Goal: Information Seeking & Learning: Learn about a topic

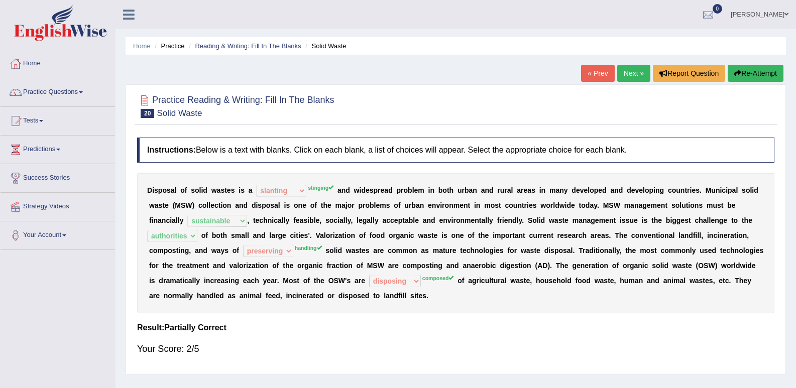
select select "slanting"
select select "sustainable"
select select "authorities"
select select "preserving"
select select "disposing"
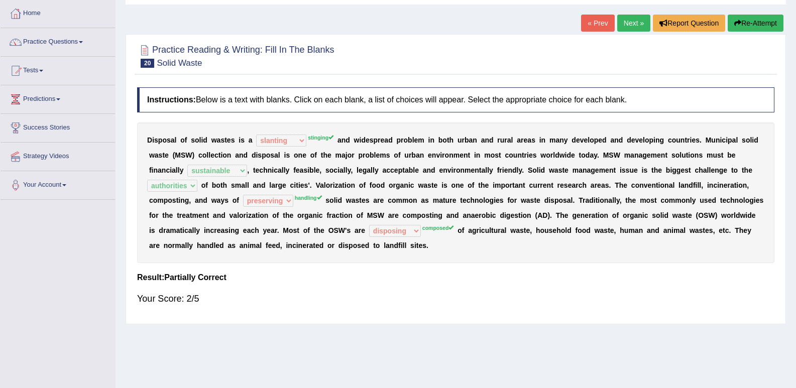
click at [739, 18] on button "Re-Attempt" at bounding box center [756, 23] width 56 height 17
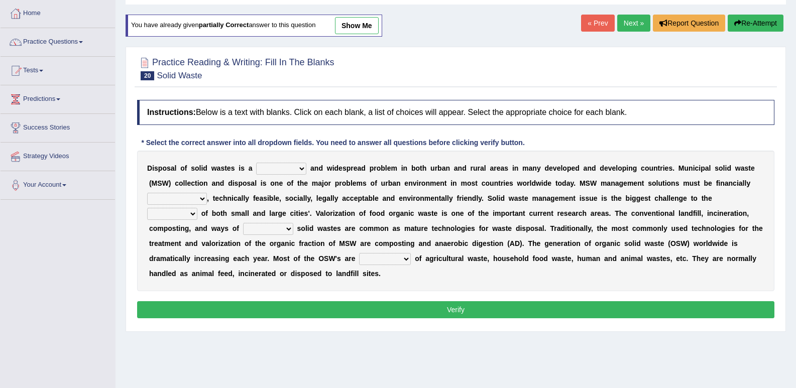
click at [303, 170] on select "slanting stinging stalling shafting" at bounding box center [281, 169] width 50 height 12
select select "stinging"
click at [256, 163] on select "slanting stinging stalling shafting" at bounding box center [281, 169] width 50 height 12
click at [205, 197] on select "unattainable sustainable objectionable treasonable" at bounding box center [177, 199] width 60 height 12
select select "sustainable"
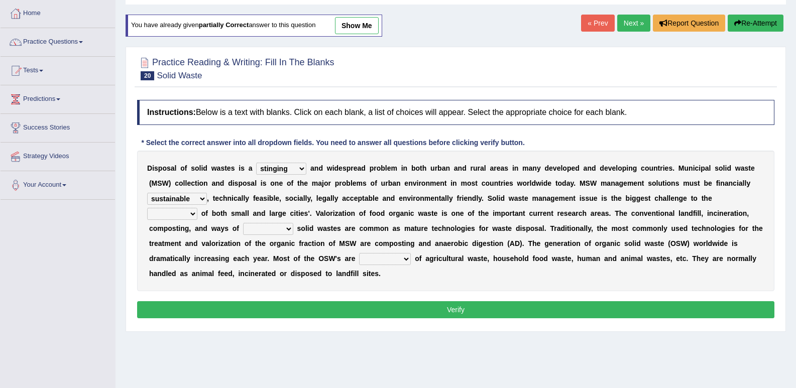
click at [147, 193] on select "unattainable sustainable objectionable treasonable" at bounding box center [177, 199] width 60 height 12
click at [194, 215] on select "plants culture authorities history" at bounding box center [172, 214] width 50 height 12
select select "authorities"
click at [147, 208] on select "plants culture authorities history" at bounding box center [172, 214] width 50 height 12
click at [288, 226] on select "reserving preserving deserving handling" at bounding box center [268, 229] width 50 height 12
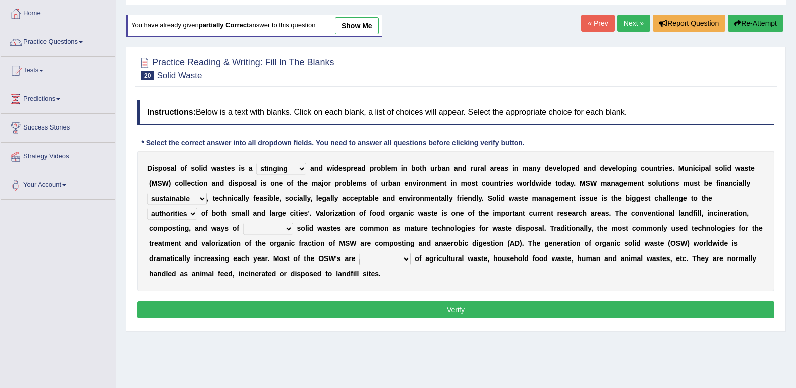
select select "preserving"
click at [243, 223] on select "reserving preserving deserving handling" at bounding box center [268, 229] width 50 height 12
click at [405, 257] on select "composed disposed composing disposing" at bounding box center [385, 259] width 52 height 12
select select "composed"
click at [359, 253] on select "composed disposed composing disposing" at bounding box center [385, 259] width 52 height 12
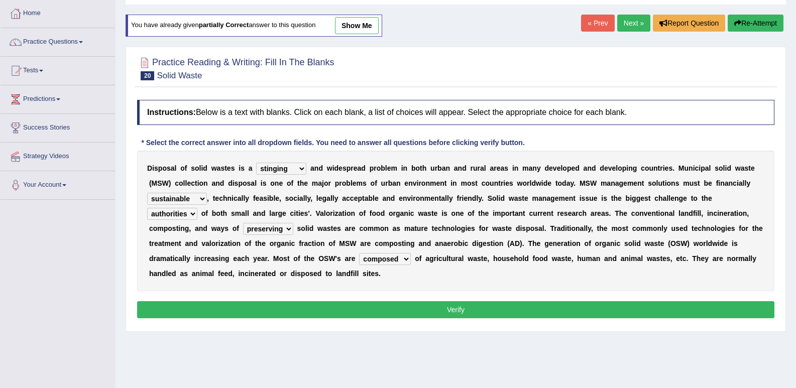
click at [405, 305] on button "Verify" at bounding box center [455, 309] width 637 height 17
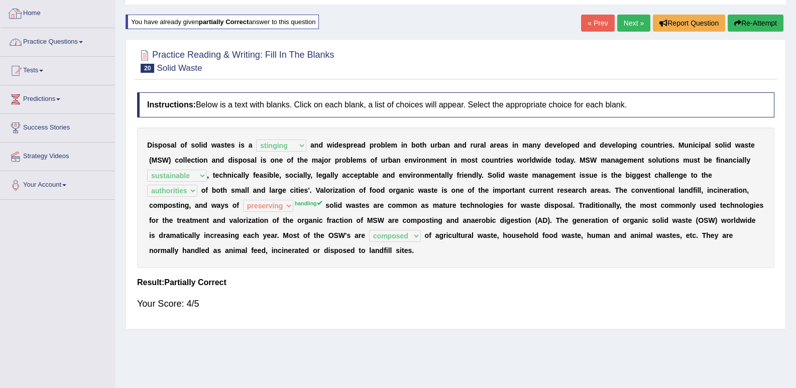
click at [28, 45] on link "Practice Questions" at bounding box center [58, 40] width 115 height 25
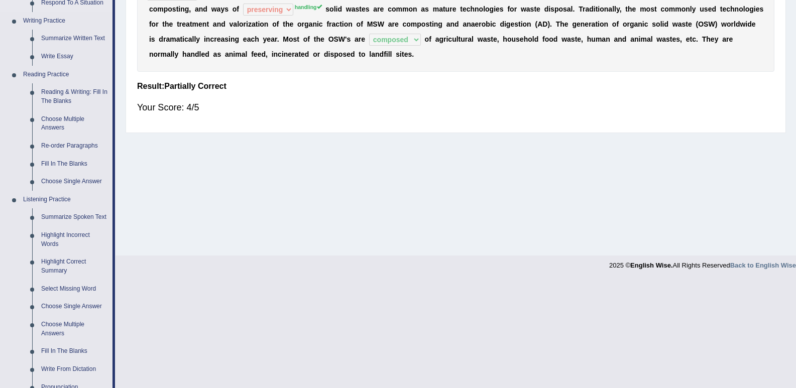
scroll to position [251, 0]
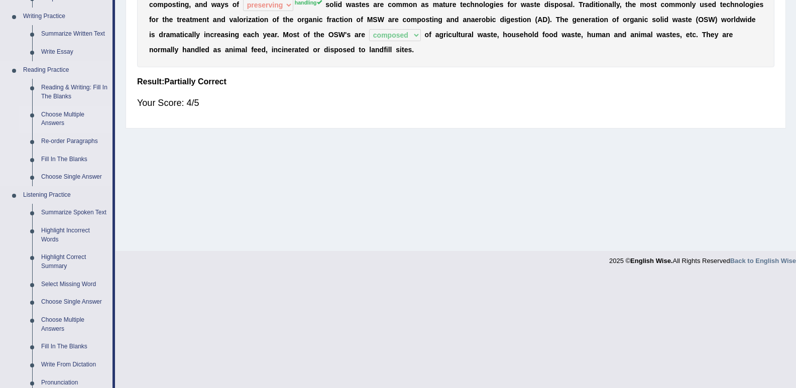
click at [58, 123] on link "Choose Multiple Answers" at bounding box center [75, 119] width 76 height 27
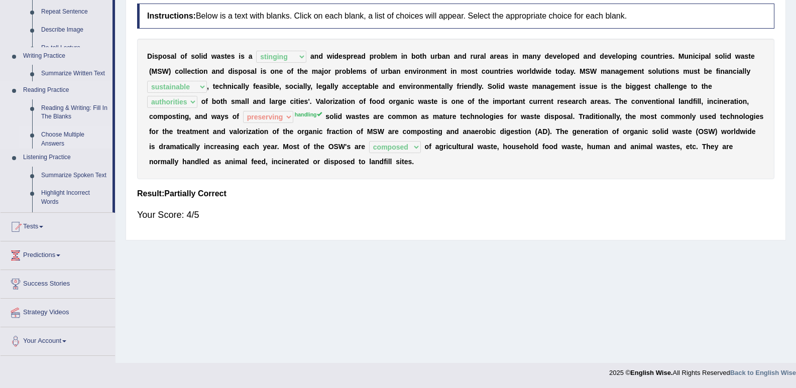
scroll to position [139, 0]
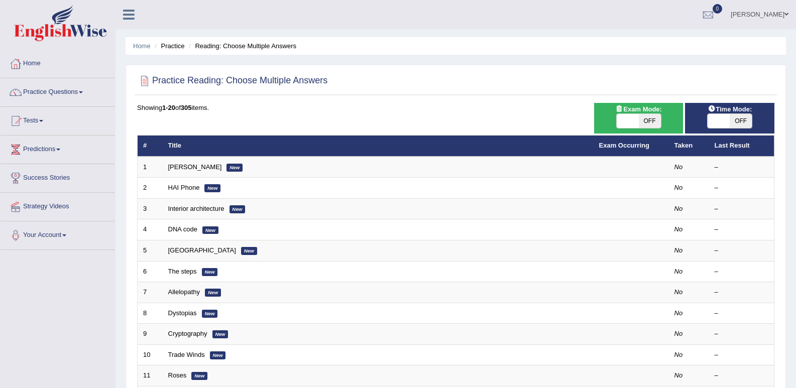
click at [198, 167] on link "[PERSON_NAME]" at bounding box center [195, 167] width 54 height 8
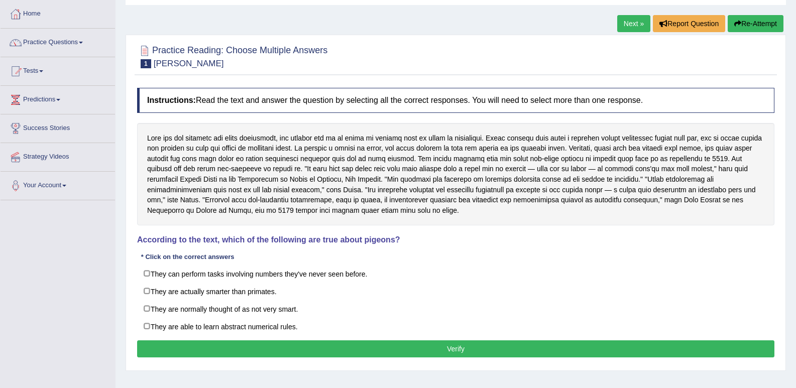
scroll to position [50, 0]
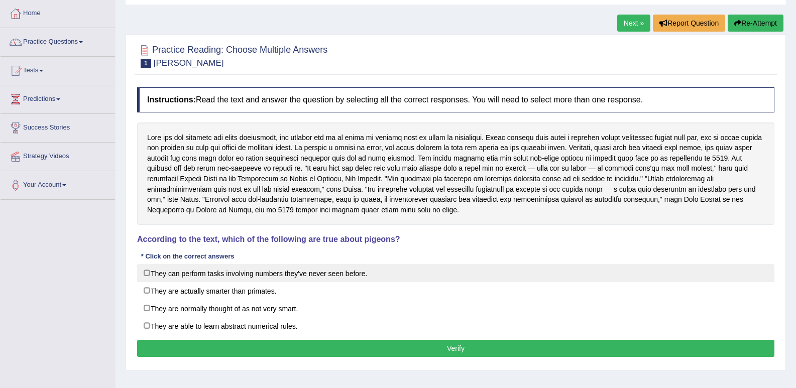
click at [312, 270] on label "They can perform tasks involving numbers they've never seen before." at bounding box center [455, 273] width 637 height 18
checkbox input "true"
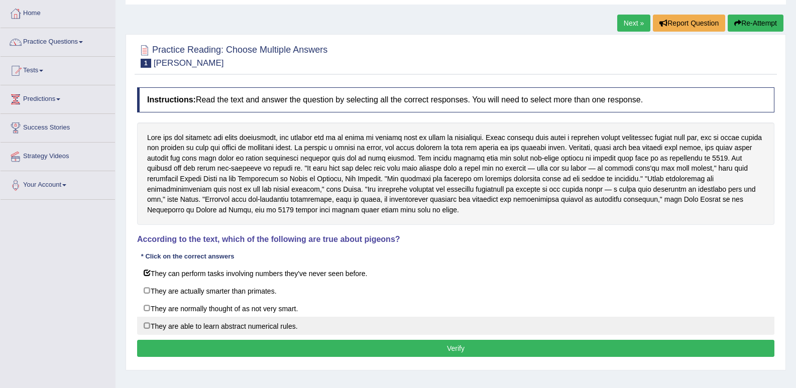
click at [184, 330] on label "They are able to learn abstract numerical rules." at bounding box center [455, 326] width 637 height 18
checkbox input "true"
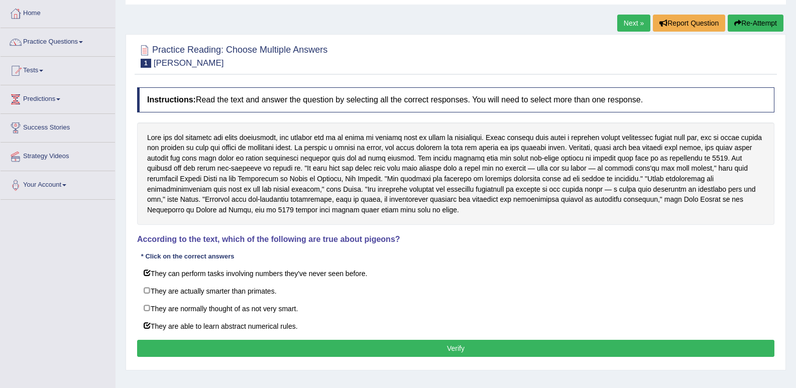
click at [217, 358] on div "Instructions: Read the text and answer the question by selecting all the correc…" at bounding box center [456, 223] width 643 height 282
click at [223, 350] on button "Verify" at bounding box center [455, 348] width 637 height 17
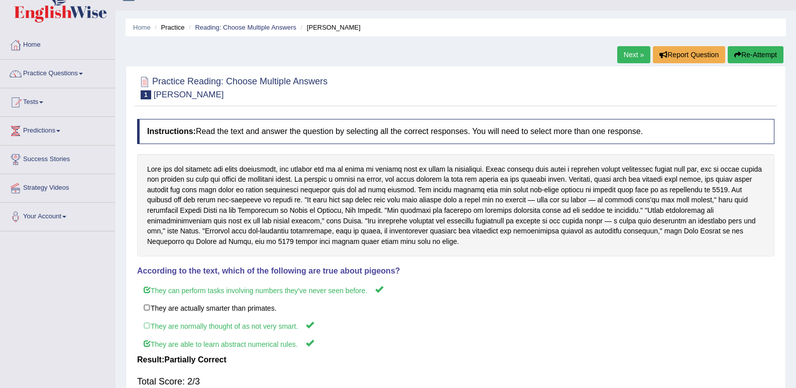
scroll to position [0, 0]
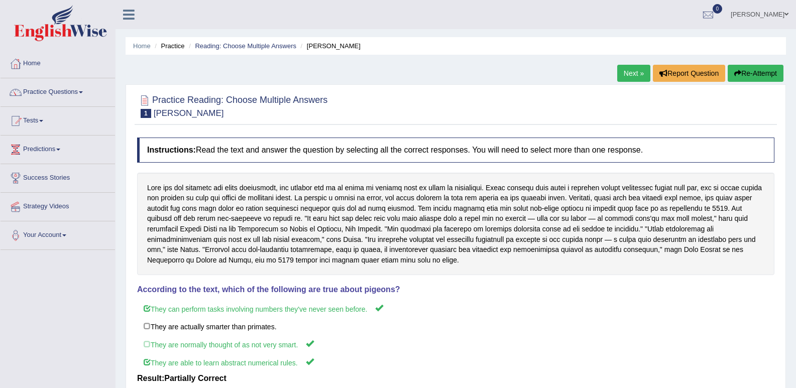
click at [642, 76] on link "Next »" at bounding box center [633, 73] width 33 height 17
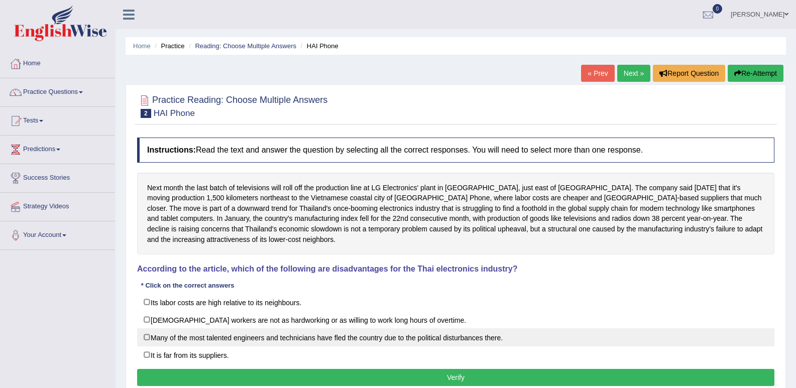
click at [285, 341] on label "Many of the most talented engineers and technicians have fled the country due t…" at bounding box center [455, 338] width 637 height 18
checkbox input "true"
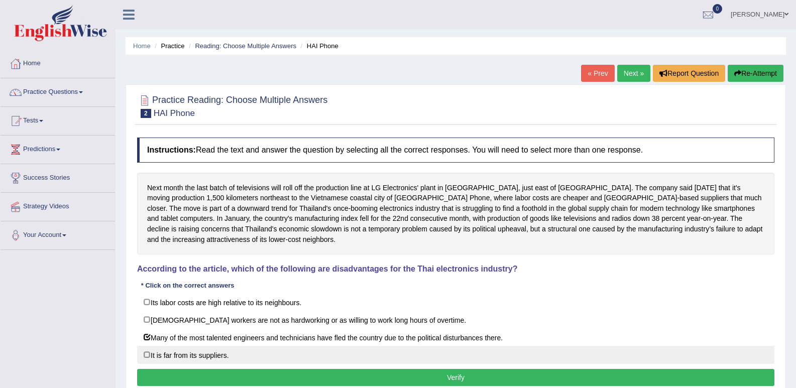
click at [221, 355] on label "It is far from its suppliers." at bounding box center [455, 355] width 637 height 18
checkbox input "true"
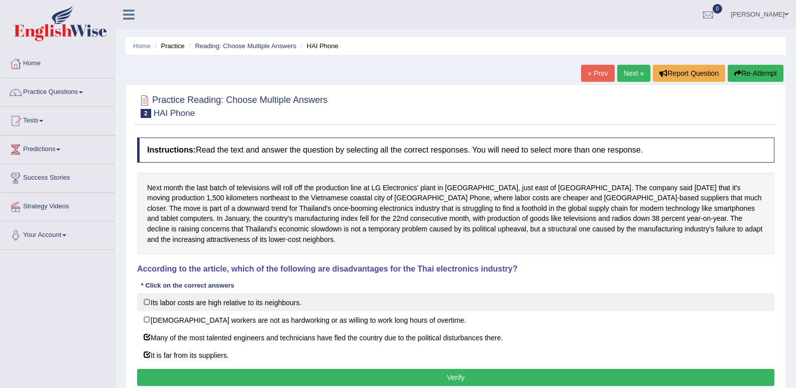
click at [227, 301] on label "Its labor costs are high relative to its neighbours." at bounding box center [455, 302] width 637 height 18
checkbox input "true"
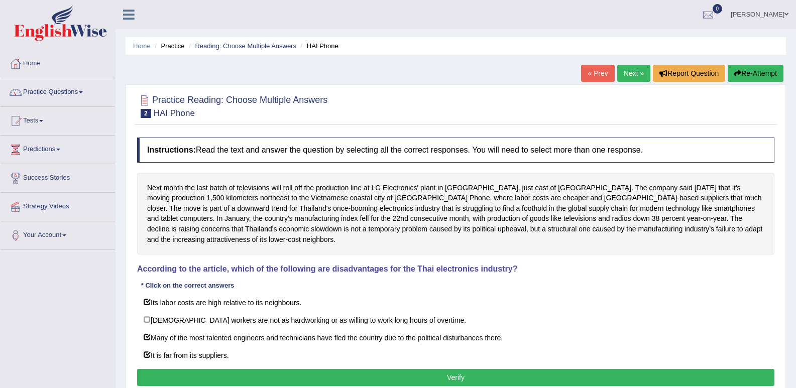
click at [345, 383] on button "Verify" at bounding box center [455, 377] width 637 height 17
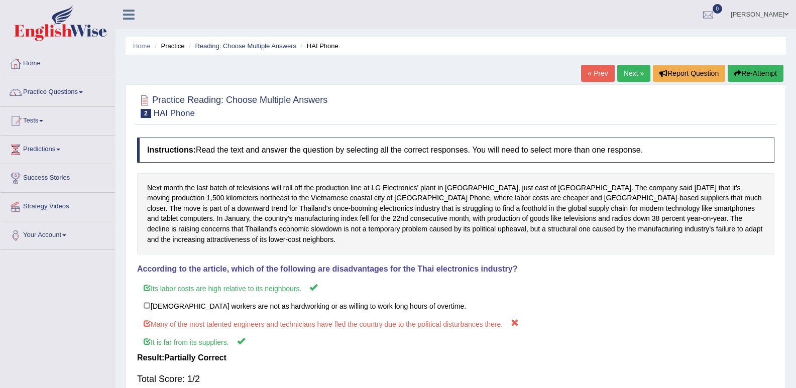
click at [630, 70] on link "Next »" at bounding box center [633, 73] width 33 height 17
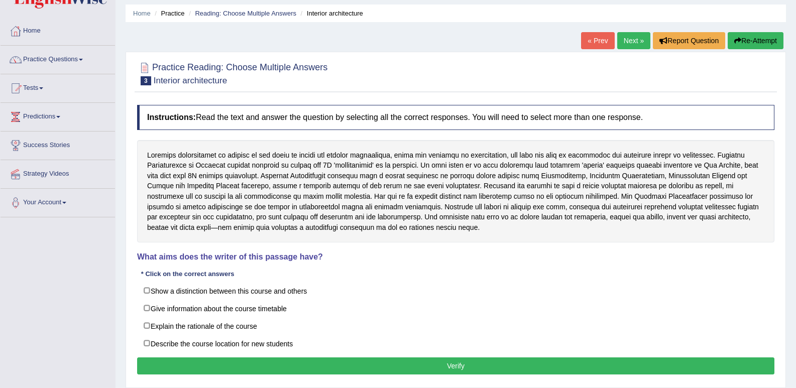
scroll to position [50, 0]
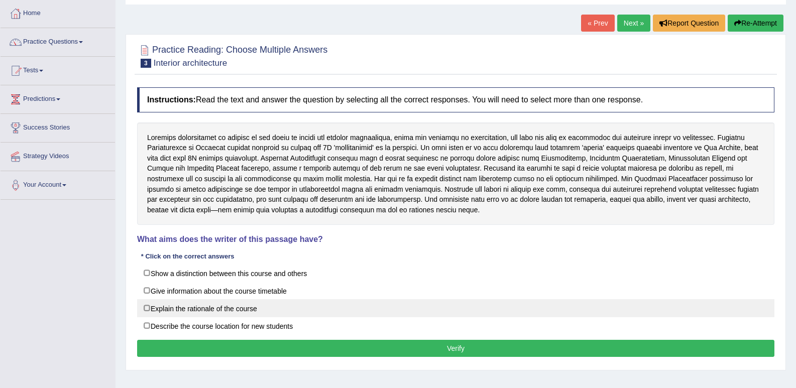
click at [165, 315] on label "Explain the rationale of the course" at bounding box center [455, 308] width 637 height 18
checkbox input "true"
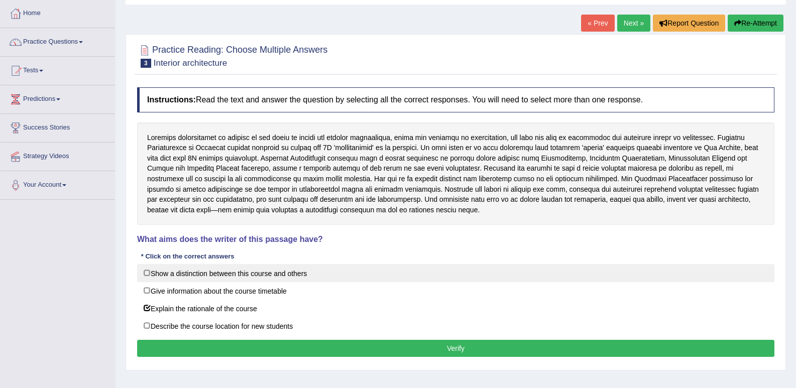
click at [157, 270] on label "Show a distinction between this course and others" at bounding box center [455, 273] width 637 height 18
checkbox input "true"
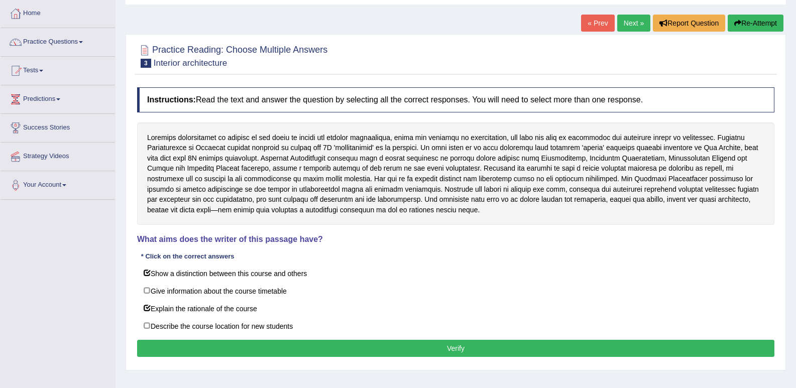
click at [397, 342] on button "Verify" at bounding box center [455, 348] width 637 height 17
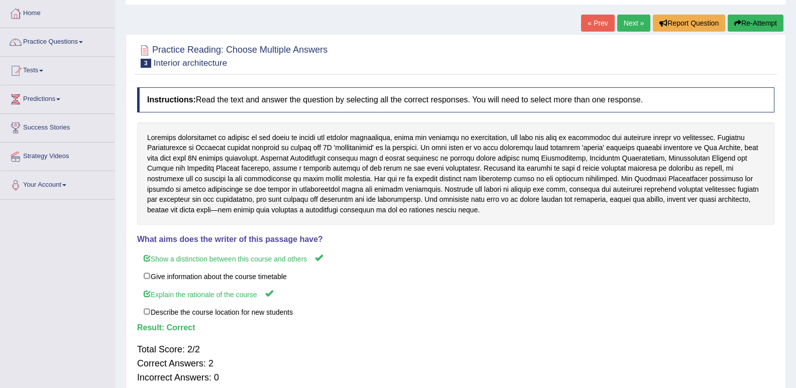
click at [619, 26] on link "Next »" at bounding box center [633, 23] width 33 height 17
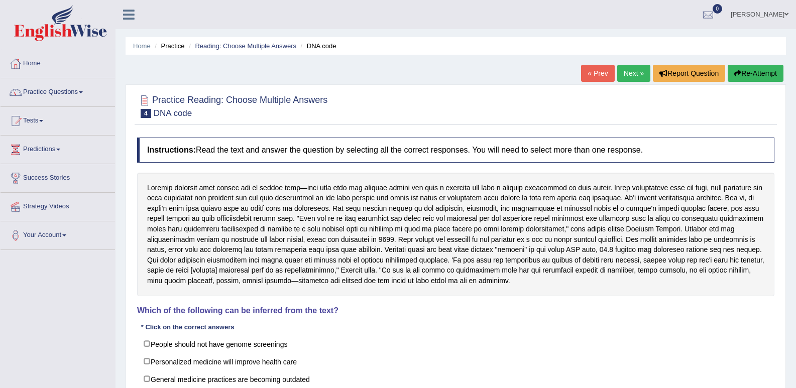
scroll to position [50, 0]
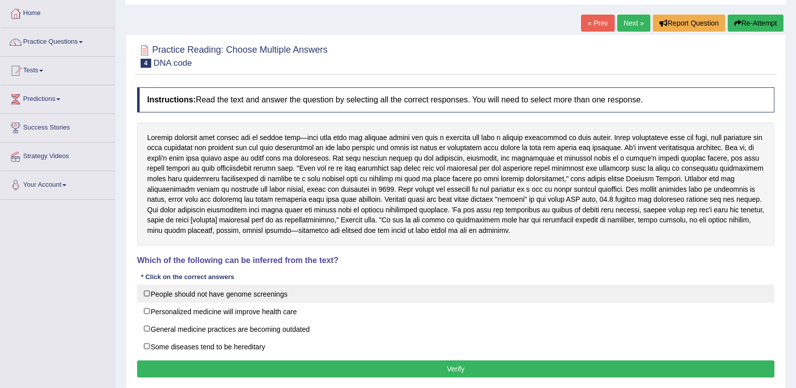
click at [146, 290] on label "People should not have genome screenings" at bounding box center [455, 294] width 637 height 18
checkbox input "true"
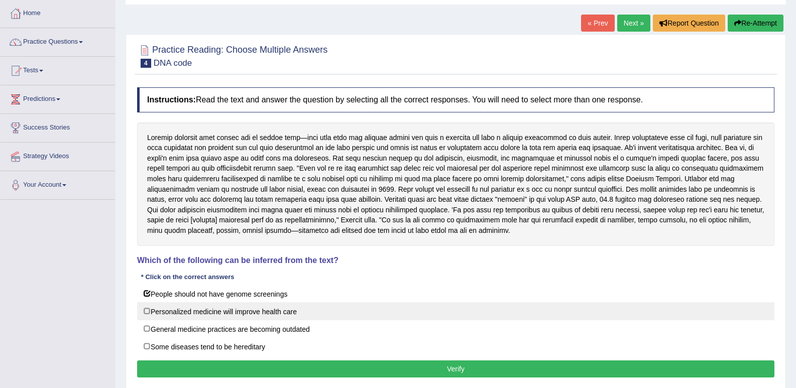
click at [152, 313] on label "Personalized medicine will improve health care" at bounding box center [455, 311] width 637 height 18
checkbox input "true"
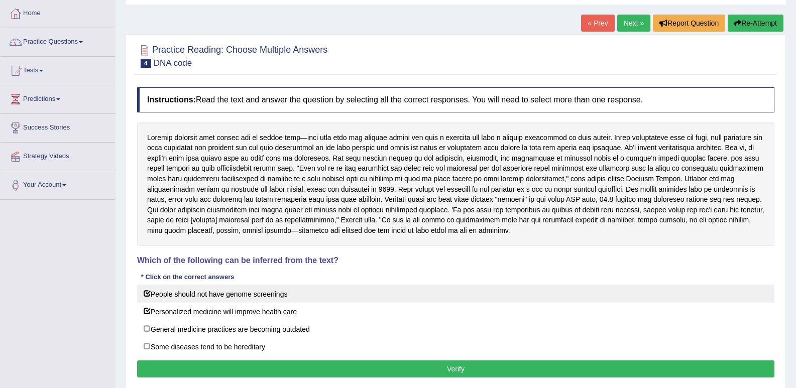
click at [153, 300] on label "People should not have genome screenings" at bounding box center [455, 294] width 637 height 18
checkbox input "false"
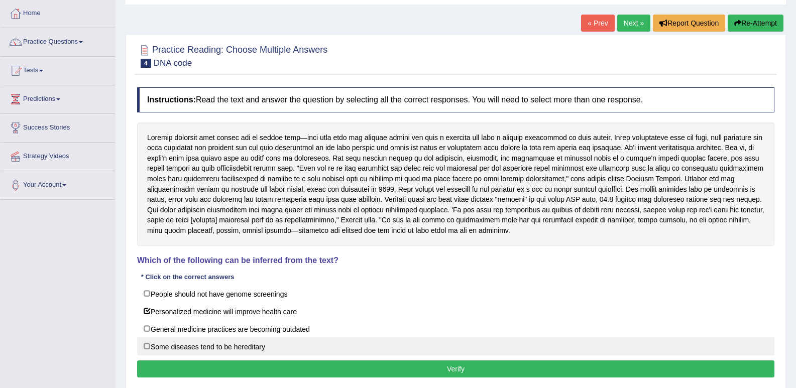
click at [146, 343] on label "Some diseases tend to be hereditary" at bounding box center [455, 347] width 637 height 18
checkbox input "true"
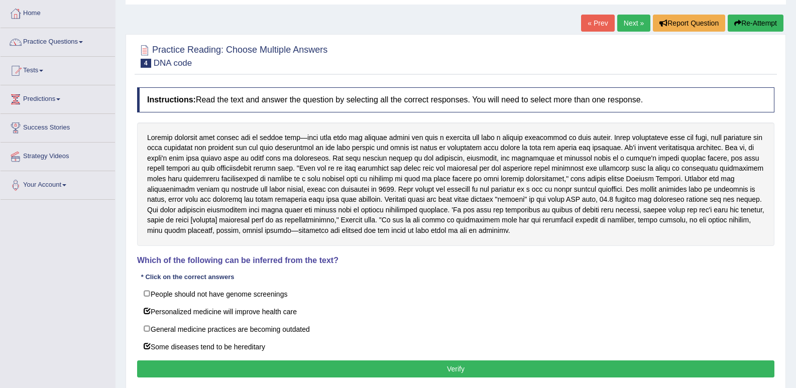
click at [239, 364] on button "Verify" at bounding box center [455, 369] width 637 height 17
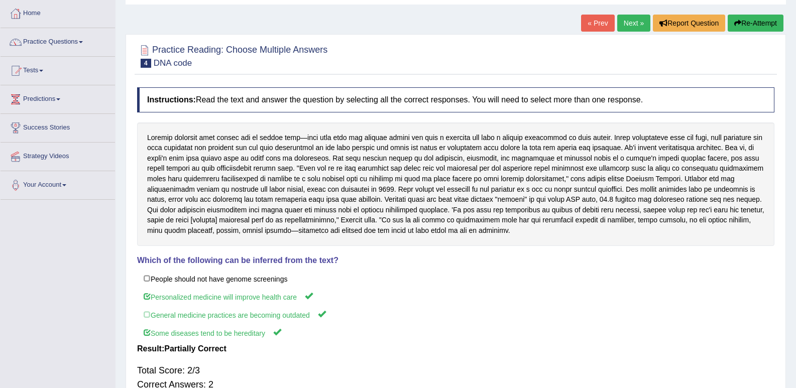
click at [624, 25] on link "Next »" at bounding box center [633, 23] width 33 height 17
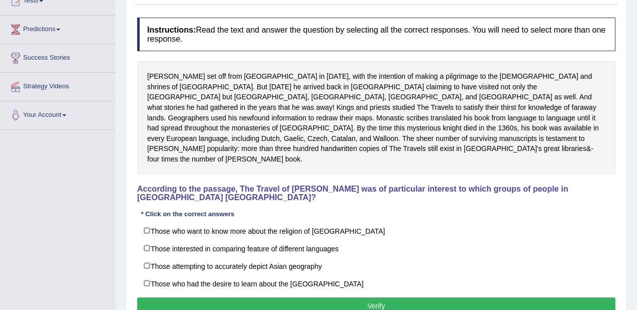
scroll to position [121, 0]
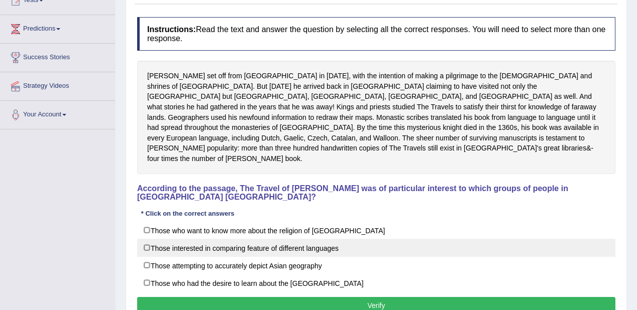
click at [148, 241] on label "Those interested in comparing feature of different languages" at bounding box center [376, 248] width 478 height 18
checkbox input "true"
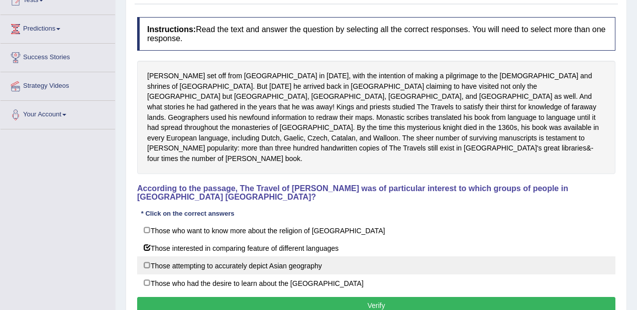
click at [161, 257] on label "Those attempting to accurately depict Asian geography" at bounding box center [376, 266] width 478 height 18
checkbox input "true"
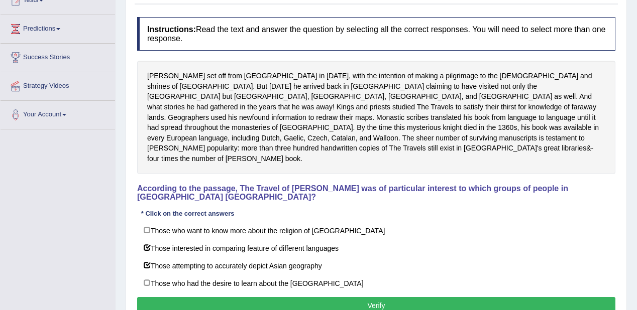
click at [281, 297] on button "Verify" at bounding box center [376, 305] width 478 height 17
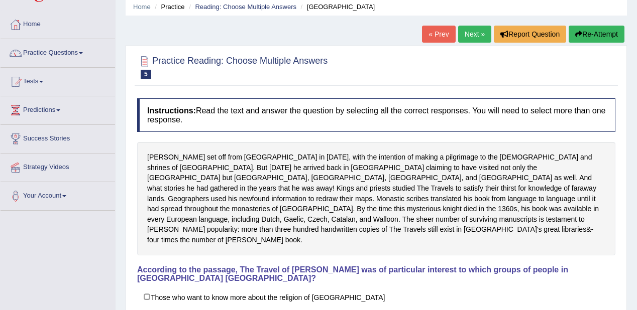
scroll to position [0, 0]
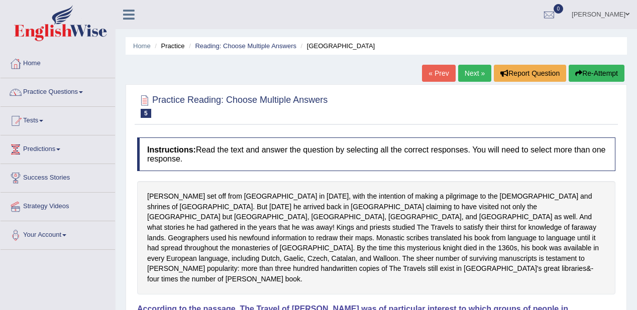
click at [476, 69] on link "Next »" at bounding box center [474, 73] width 33 height 17
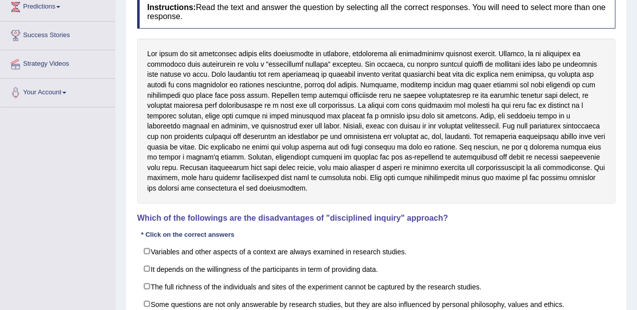
scroll to position [161, 0]
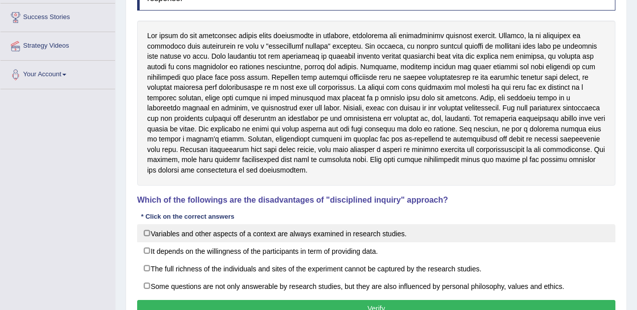
click at [175, 233] on label "Variables and other aspects of a context are always examined in research studie…" at bounding box center [376, 234] width 478 height 18
checkbox input "true"
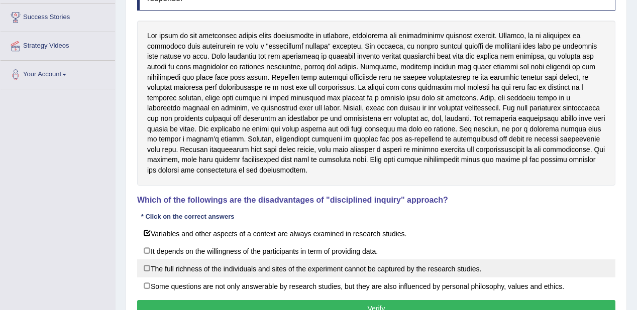
click at [189, 267] on label "The full richness of the individuals and sites of the experiment cannot be capt…" at bounding box center [376, 269] width 478 height 18
checkbox input "true"
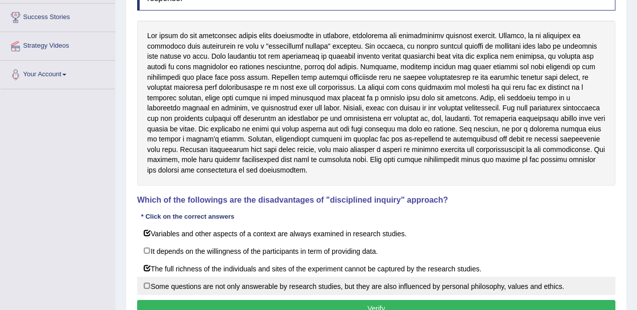
click at [213, 283] on label "Some questions are not only answerable by research studies, but they are also i…" at bounding box center [376, 286] width 478 height 18
checkbox input "true"
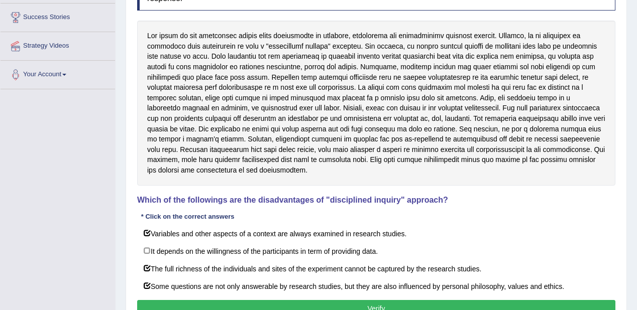
click at [249, 300] on button "Verify" at bounding box center [376, 308] width 478 height 17
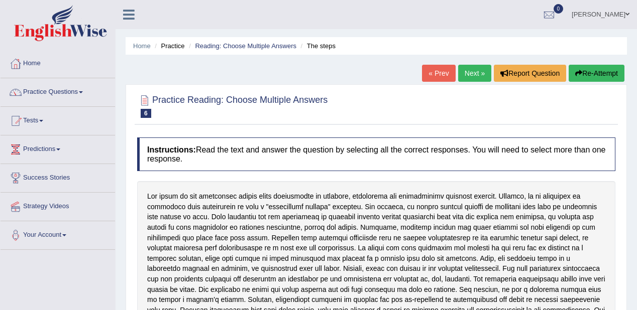
scroll to position [0, 0]
click at [470, 70] on link "Next »" at bounding box center [474, 73] width 33 height 17
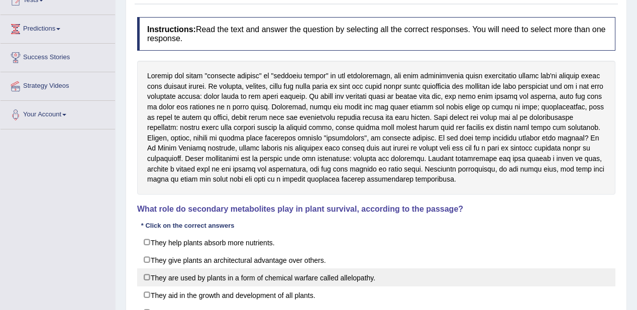
scroll to position [161, 0]
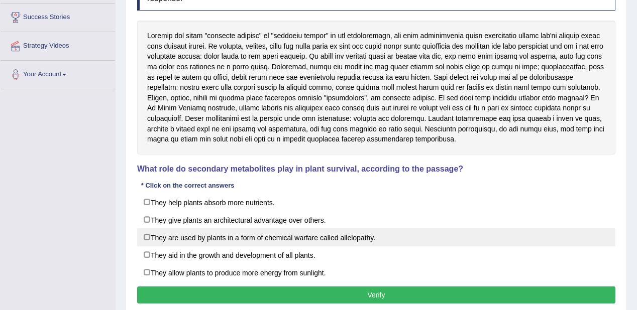
click at [242, 239] on label "They are used by plants in a form of chemical warfare called allelopathy." at bounding box center [376, 238] width 478 height 18
checkbox input "true"
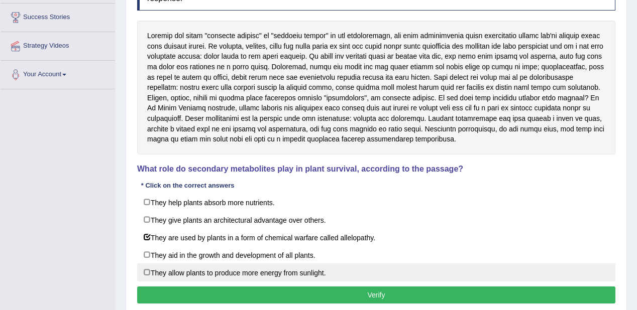
click at [240, 274] on label "They allow plants to produce more energy from sunlight." at bounding box center [376, 273] width 478 height 18
checkbox input "true"
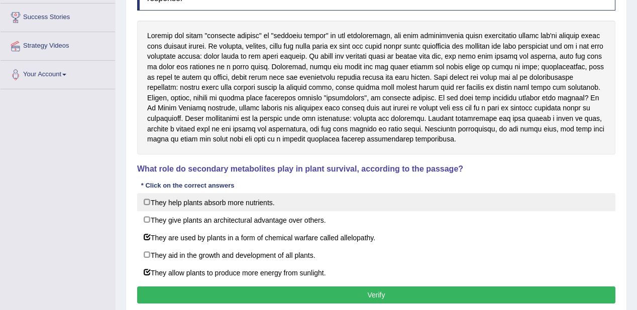
click at [255, 197] on label "They help plants absorb more nutrients." at bounding box center [376, 202] width 478 height 18
checkbox input "true"
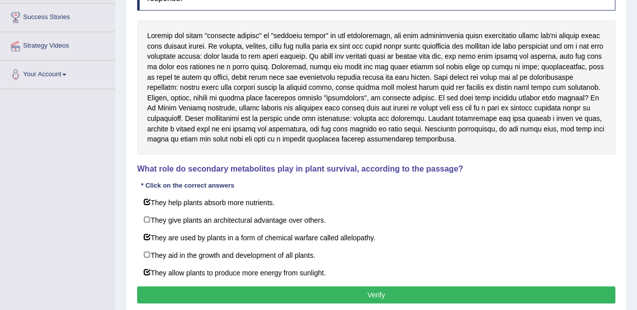
click at [293, 297] on button "Verify" at bounding box center [376, 295] width 478 height 17
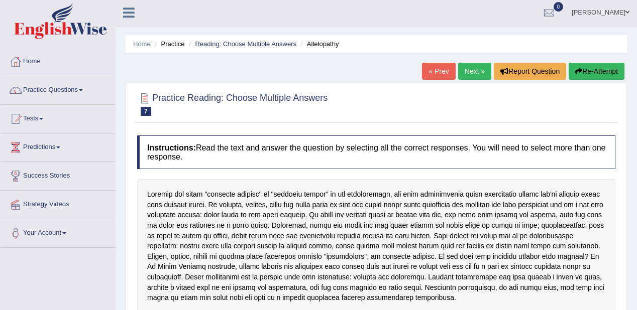
scroll to position [0, 0]
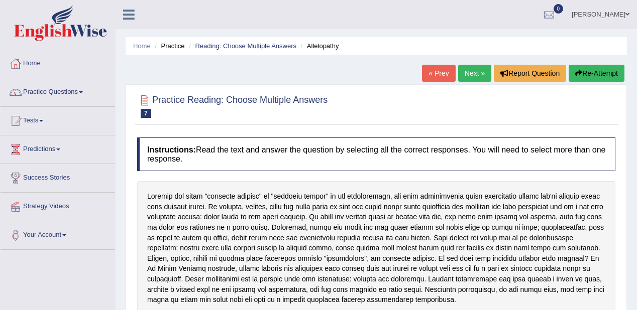
click at [473, 74] on link "Next »" at bounding box center [474, 73] width 33 height 17
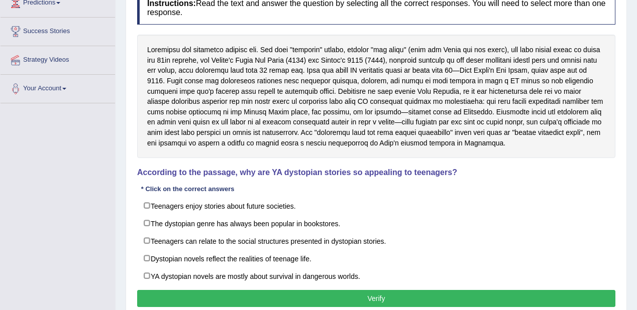
scroll to position [161, 0]
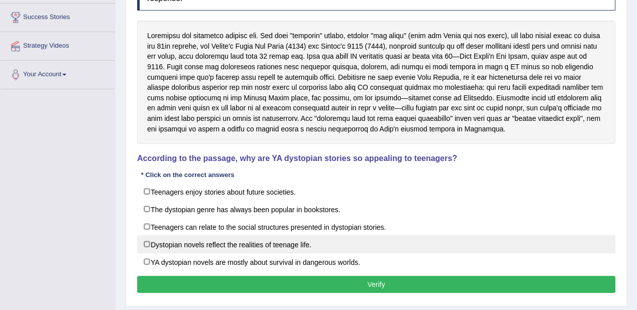
click at [161, 245] on label "Dystopian novels reflect the realities of teenage life." at bounding box center [376, 245] width 478 height 18
checkbox input "true"
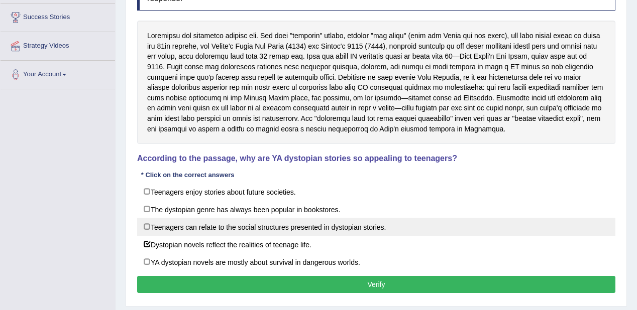
click at [163, 229] on label "Teenagers can relate to the social structures presented in dystopian stories." at bounding box center [376, 227] width 478 height 18
checkbox input "true"
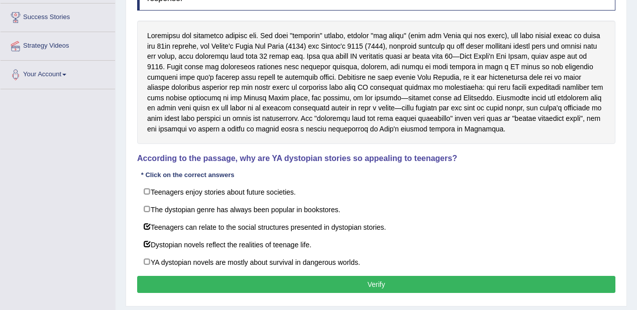
click at [291, 279] on button "Verify" at bounding box center [376, 284] width 478 height 17
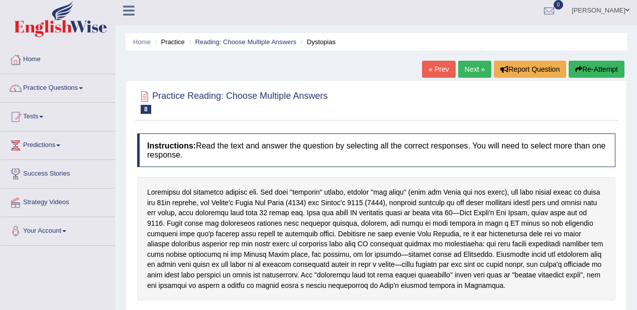
scroll to position [0, 0]
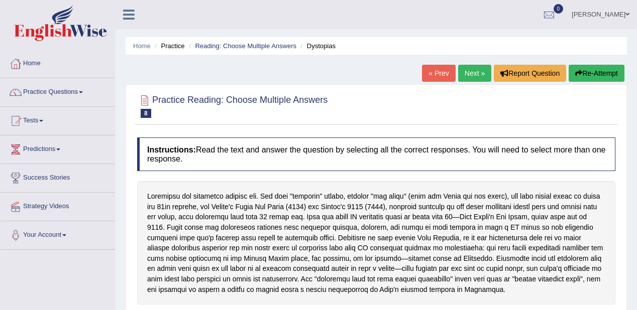
click at [471, 73] on link "Next »" at bounding box center [474, 73] width 33 height 17
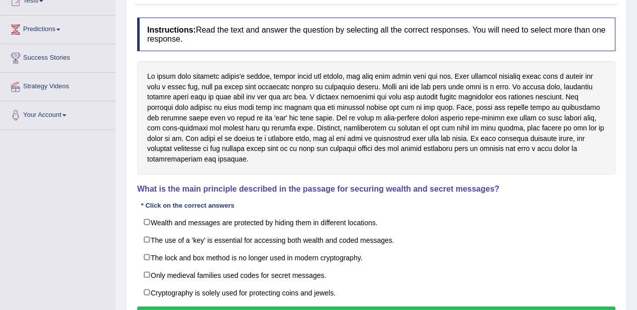
scroll to position [121, 0]
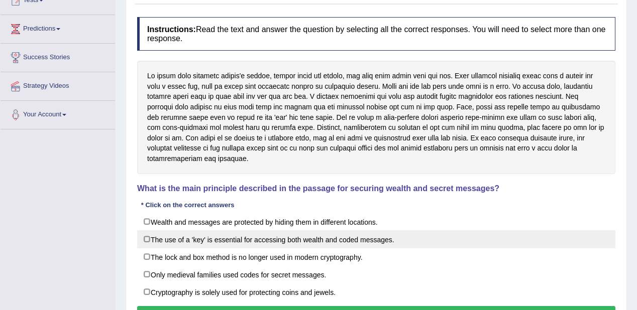
click at [142, 240] on label "The use of a 'key' is essential for accessing both wealth and coded messages." at bounding box center [376, 240] width 478 height 18
checkbox input "true"
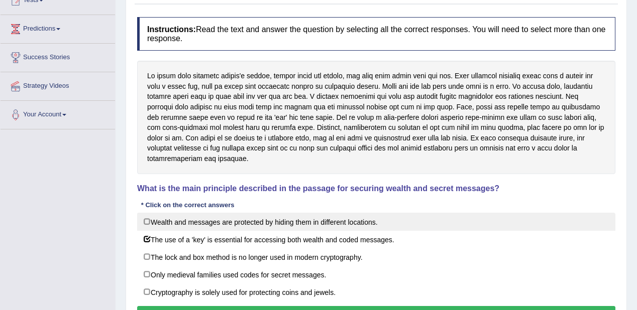
click at [147, 221] on label "Wealth and messages are protected by hiding them in different locations." at bounding box center [376, 222] width 478 height 18
checkbox input "true"
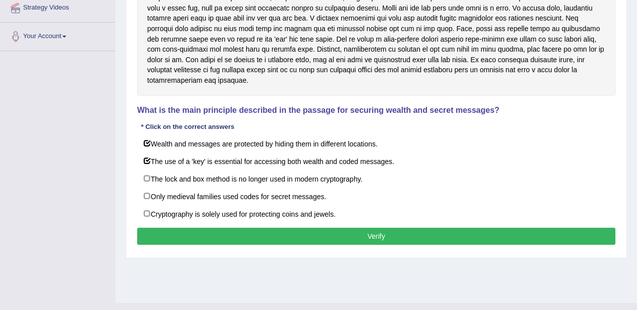
scroll to position [201, 0]
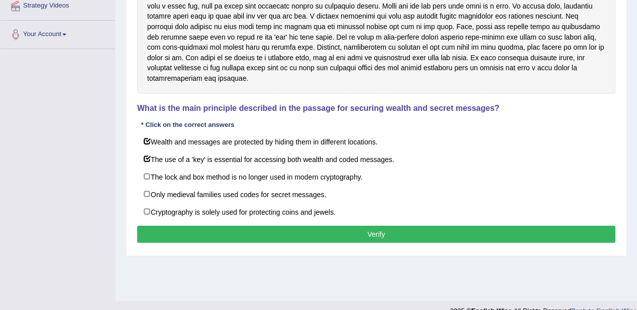
click at [248, 233] on button "Verify" at bounding box center [376, 234] width 478 height 17
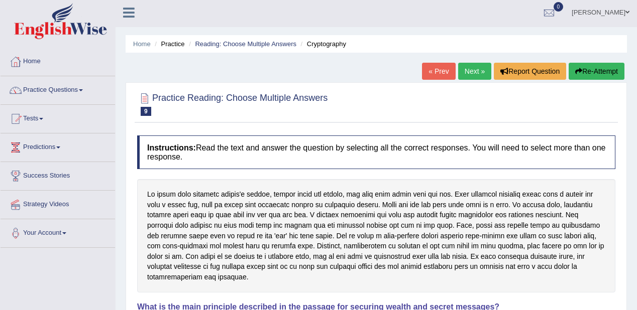
scroll to position [0, 0]
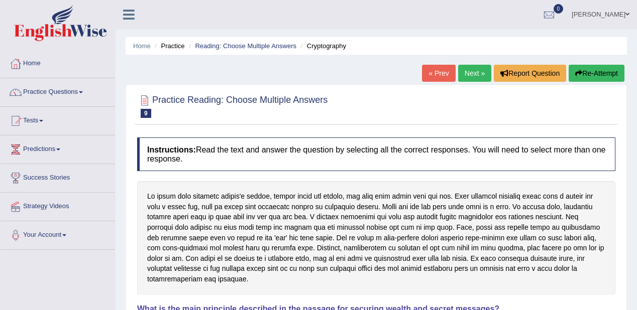
click at [484, 72] on link "Next »" at bounding box center [474, 73] width 33 height 17
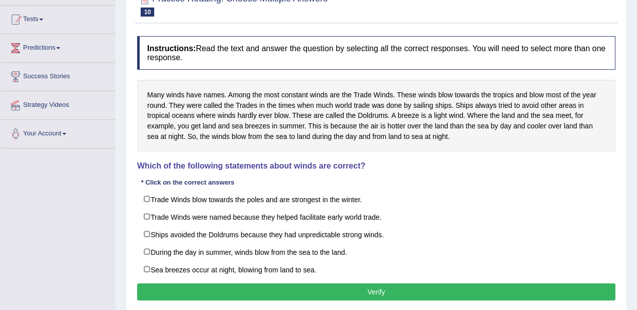
scroll to position [121, 0]
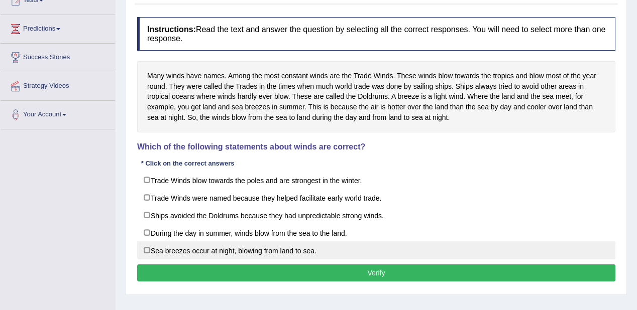
click at [148, 247] on label "Sea breezes occur at night, blowing from land to sea." at bounding box center [376, 251] width 478 height 18
checkbox input "true"
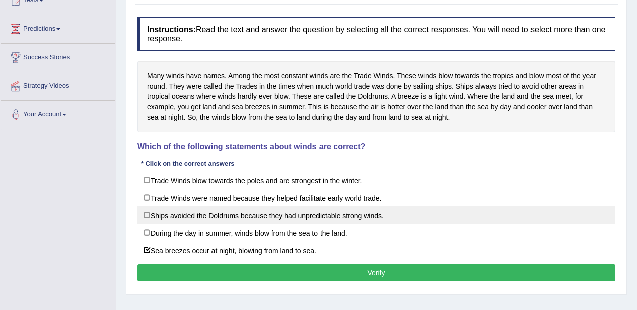
click at [170, 213] on label "Ships avoided the Doldrums because they had unpredictable strong winds." at bounding box center [376, 215] width 478 height 18
checkbox input "true"
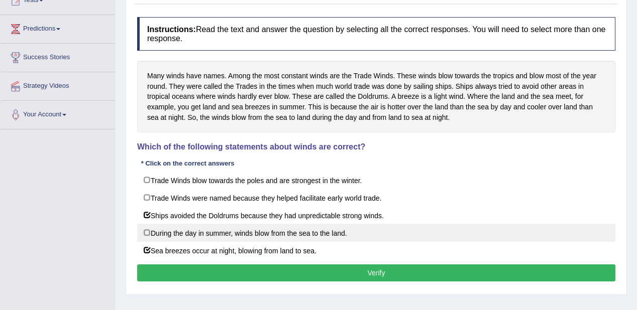
click at [171, 229] on label "During the day in summer, winds blow from the sea to the land." at bounding box center [376, 233] width 478 height 18
checkbox input "true"
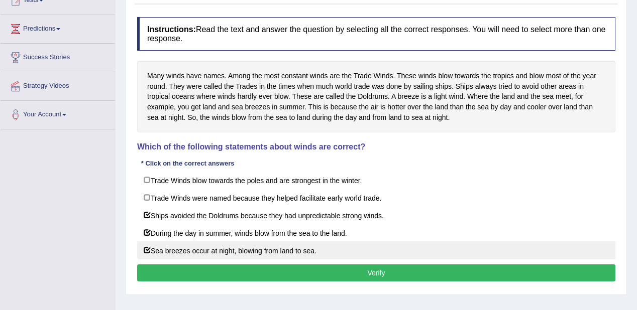
click at [202, 250] on label "Sea breezes occur at night, blowing from land to sea." at bounding box center [376, 251] width 478 height 18
checkbox input "false"
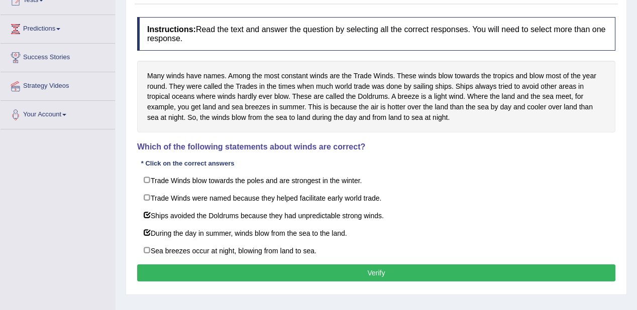
click at [254, 265] on button "Verify" at bounding box center [376, 273] width 478 height 17
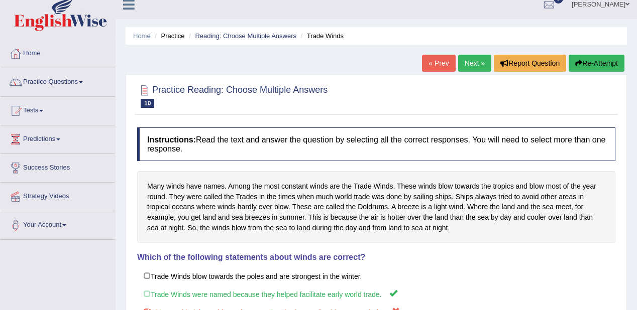
scroll to position [0, 0]
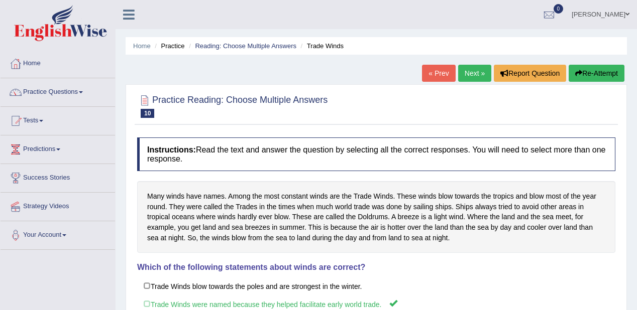
click at [472, 74] on link "Next »" at bounding box center [474, 73] width 33 height 17
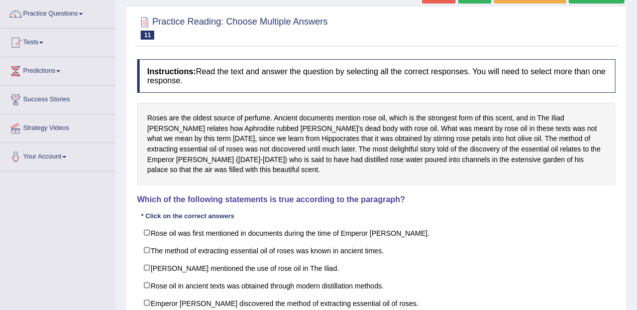
scroll to position [80, 0]
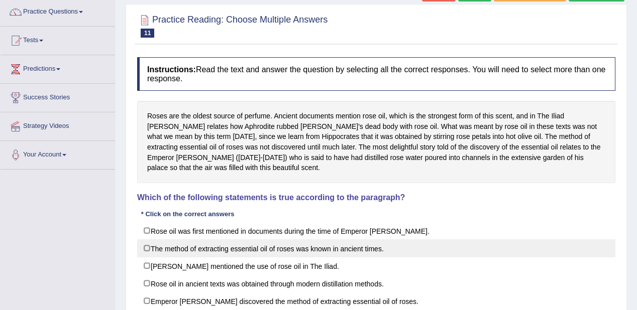
click at [324, 249] on label "The method of extracting essential oil of roses was known in ancient times." at bounding box center [376, 249] width 478 height 18
checkbox input "true"
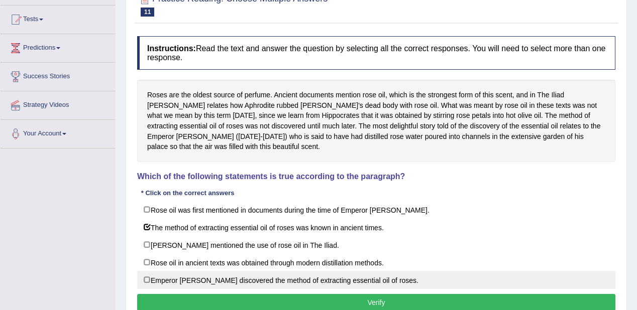
scroll to position [121, 0]
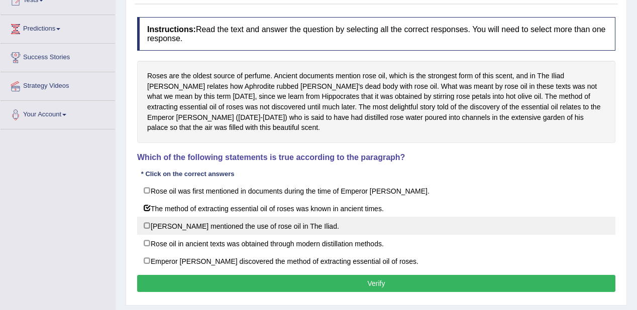
click at [279, 227] on label "Homer mentioned the use of rose oil in The Iliad." at bounding box center [376, 226] width 478 height 18
checkbox input "true"
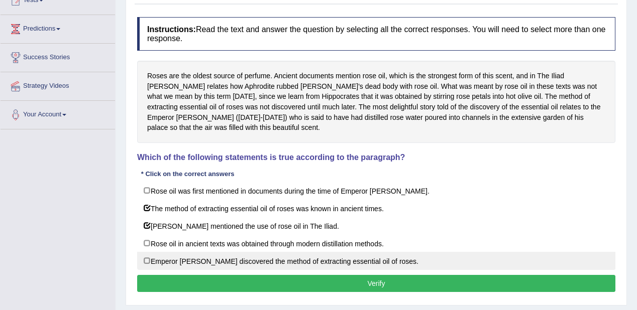
click at [300, 257] on label "Emperor Jihangir discovered the method of extracting essential oil of roses." at bounding box center [376, 261] width 478 height 18
checkbox input "true"
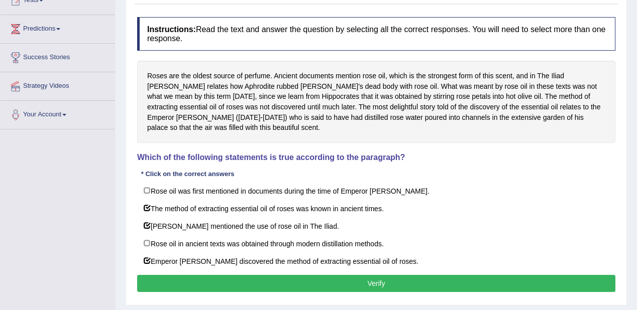
click at [310, 285] on button "Verify" at bounding box center [376, 283] width 478 height 17
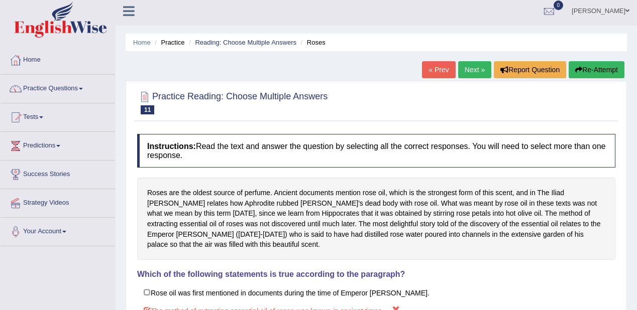
scroll to position [0, 0]
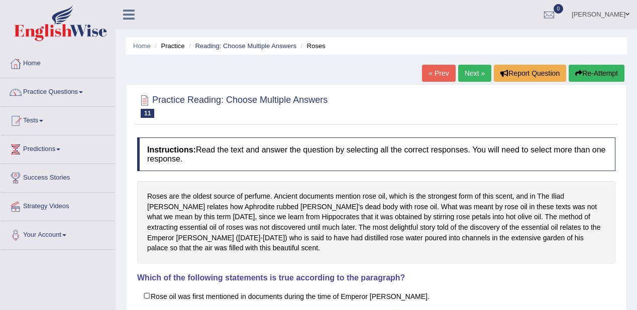
click at [462, 74] on link "Next »" at bounding box center [474, 73] width 33 height 17
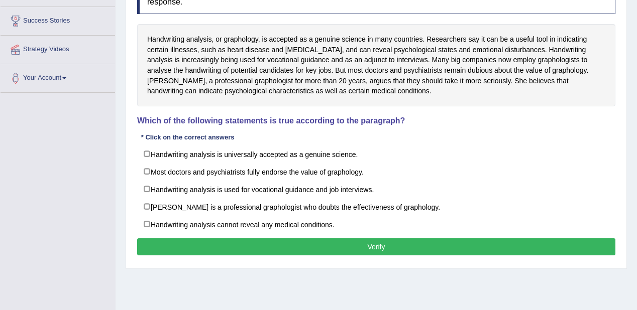
scroll to position [161, 0]
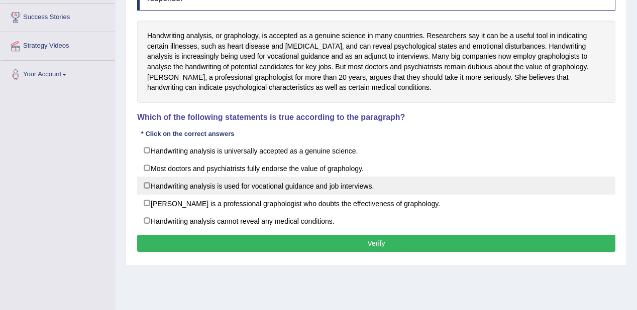
click at [319, 186] on label "Handwriting analysis is used for vocational guidance and job interviews." at bounding box center [376, 186] width 478 height 18
checkbox input "true"
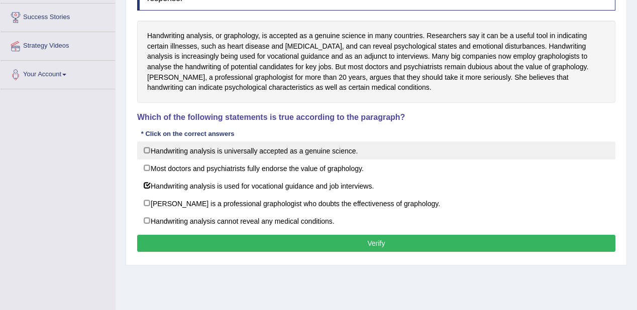
click at [324, 148] on label "Handwriting analysis is universally accepted as a genuine science." at bounding box center [376, 151] width 478 height 18
checkbox input "true"
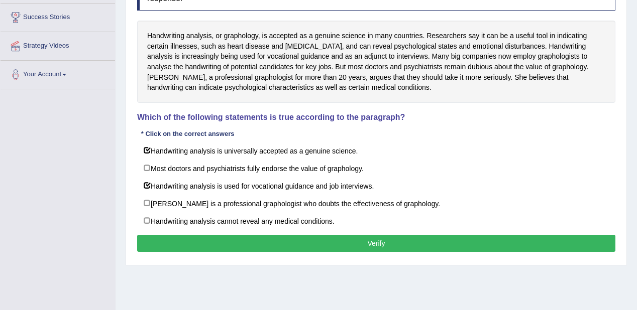
click at [336, 239] on button "Verify" at bounding box center [376, 243] width 478 height 17
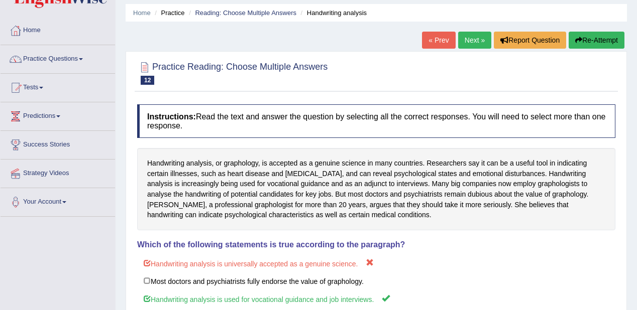
scroll to position [0, 0]
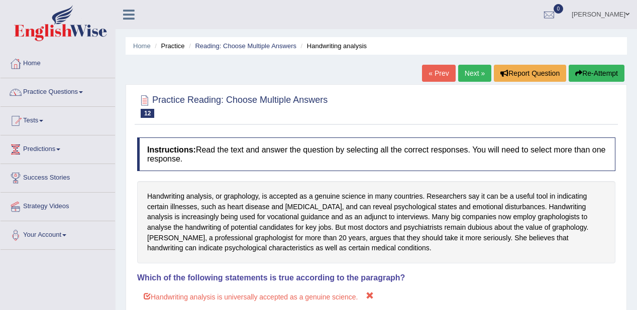
click at [471, 76] on link "Next »" at bounding box center [474, 73] width 33 height 17
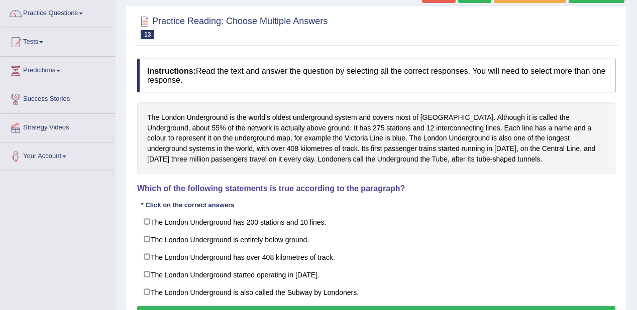
scroll to position [80, 0]
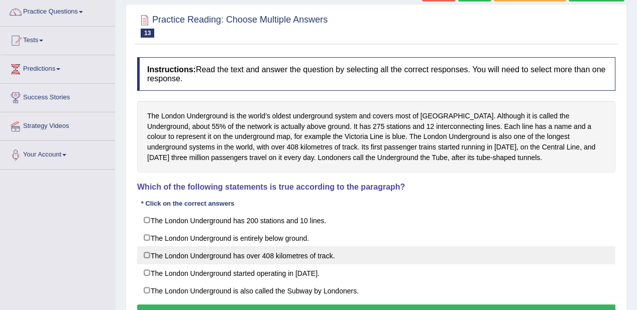
click at [273, 250] on label "The London Underground has over 408 kilometres of track." at bounding box center [376, 256] width 478 height 18
checkbox input "true"
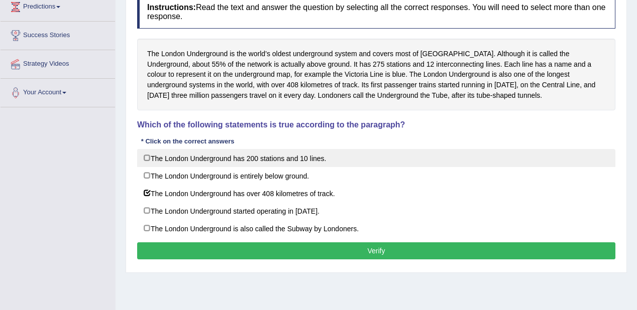
scroll to position [161, 0]
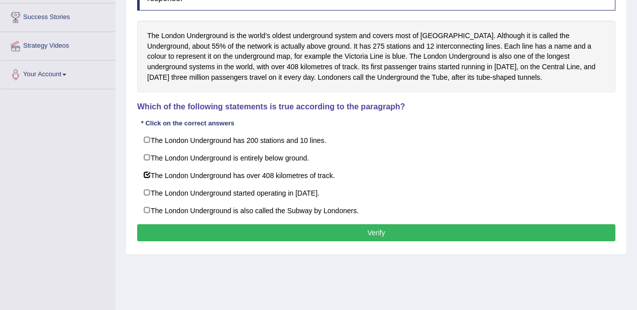
click at [344, 227] on button "Verify" at bounding box center [376, 233] width 478 height 17
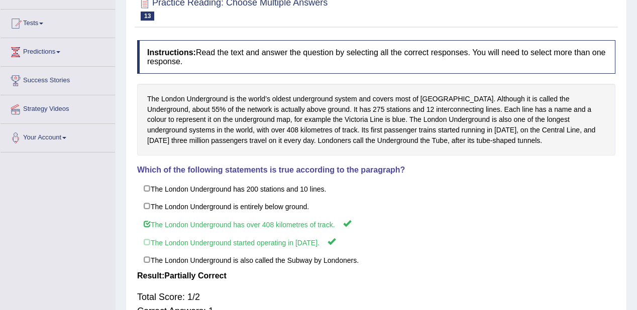
scroll to position [40, 0]
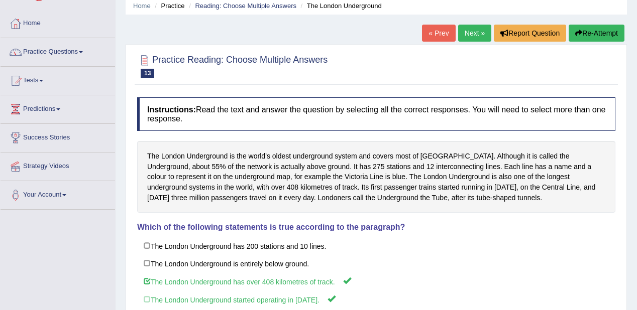
click at [478, 31] on link "Next »" at bounding box center [474, 33] width 33 height 17
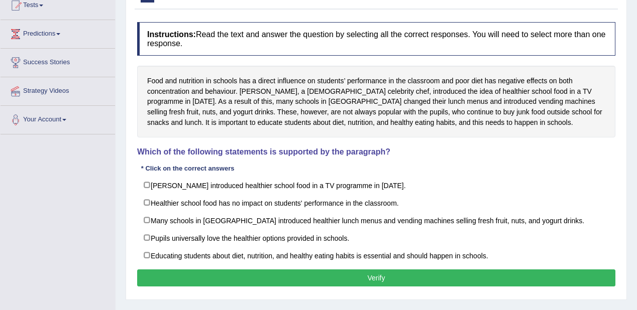
scroll to position [121, 0]
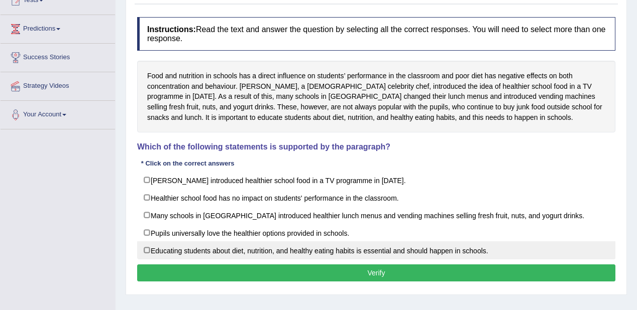
click at [239, 250] on label "Educating students about diet, nutrition, and healthy eating habits is essentia…" at bounding box center [376, 251] width 478 height 18
checkbox input "true"
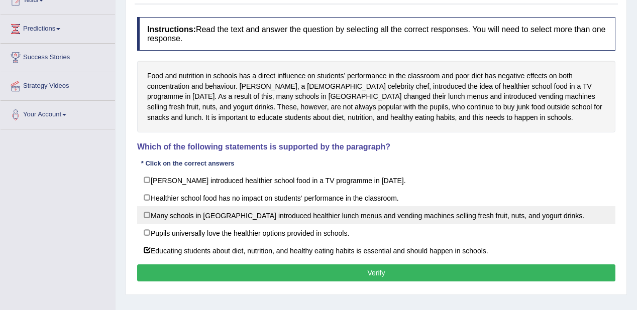
click at [253, 220] on label "Many schools in [GEOGRAPHIC_DATA] introduced healthier lunch menus and vending …" at bounding box center [376, 215] width 478 height 18
checkbox input "true"
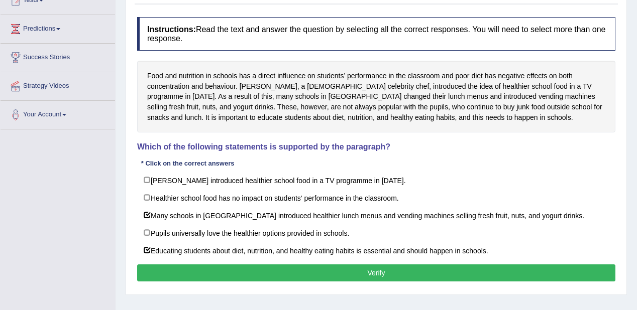
click at [262, 276] on button "Verify" at bounding box center [376, 273] width 478 height 17
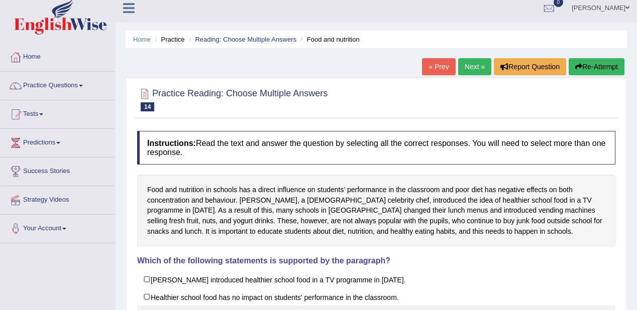
scroll to position [0, 0]
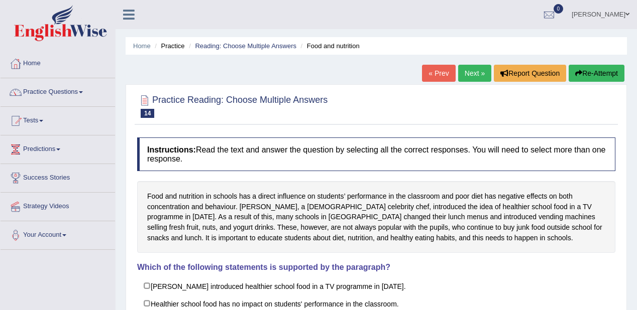
click at [468, 72] on link "Next »" at bounding box center [474, 73] width 33 height 17
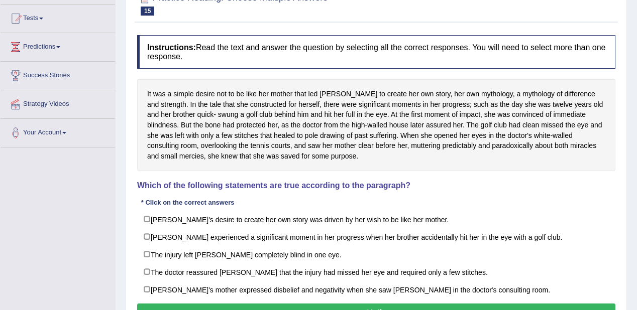
scroll to position [121, 0]
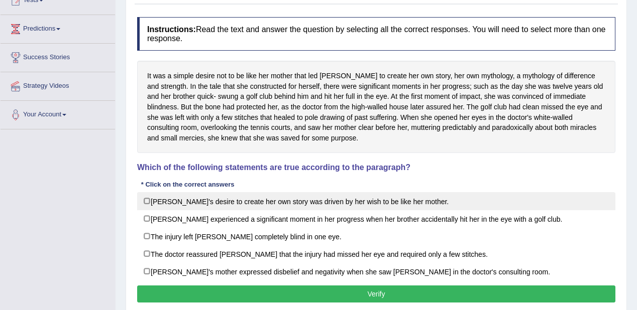
click at [147, 208] on label "Karen's desire to create her own story was driven by her wish to be like her mo…" at bounding box center [376, 201] width 478 height 18
checkbox input "true"
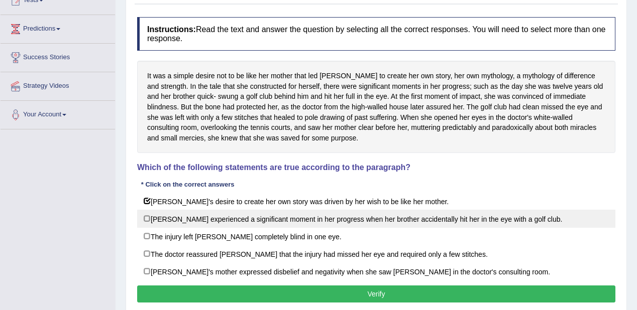
click at [149, 220] on label "Karen experienced a significant moment in her progress when her brother acciden…" at bounding box center [376, 219] width 478 height 18
checkbox input "true"
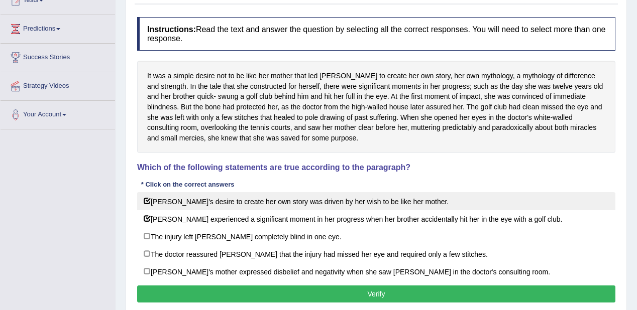
click at [153, 203] on label "Karen's desire to create her own story was driven by her wish to be like her mo…" at bounding box center [376, 201] width 478 height 18
checkbox input "false"
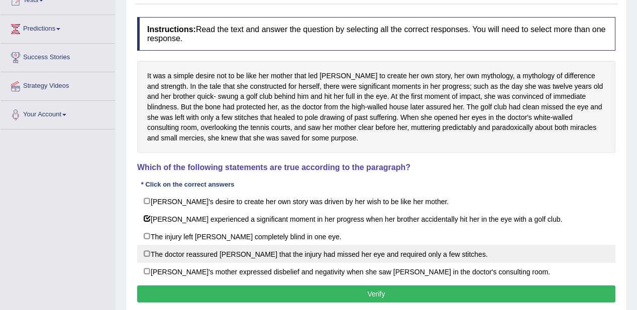
click at [342, 253] on label "The doctor reassured Karen that the injury had missed her eye and required only…" at bounding box center [376, 254] width 478 height 18
checkbox input "true"
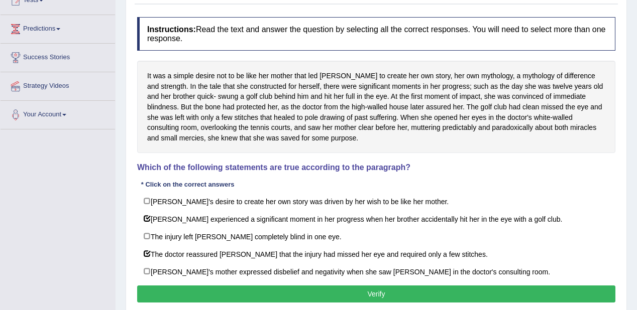
click at [362, 293] on button "Verify" at bounding box center [376, 294] width 478 height 17
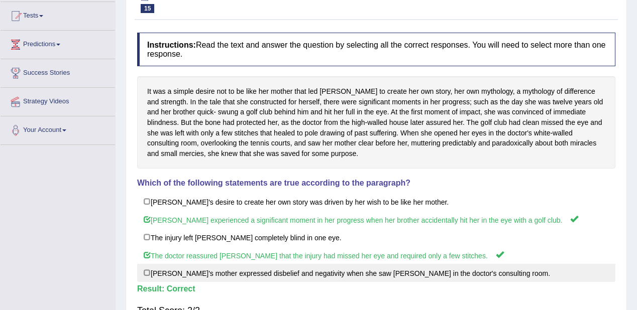
scroll to position [0, 0]
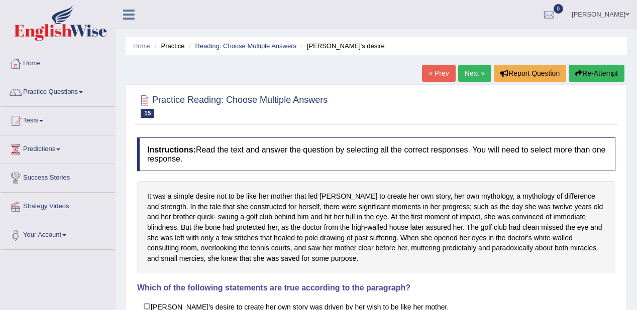
click at [468, 72] on link "Next »" at bounding box center [474, 73] width 33 height 17
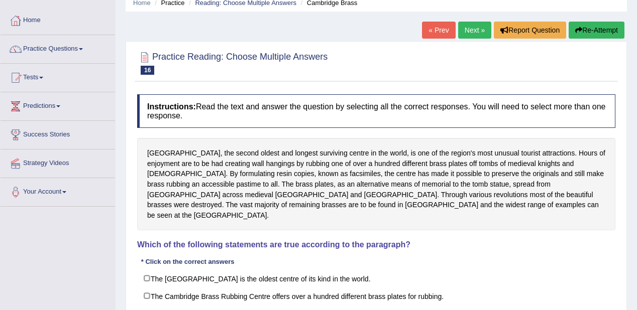
scroll to position [121, 0]
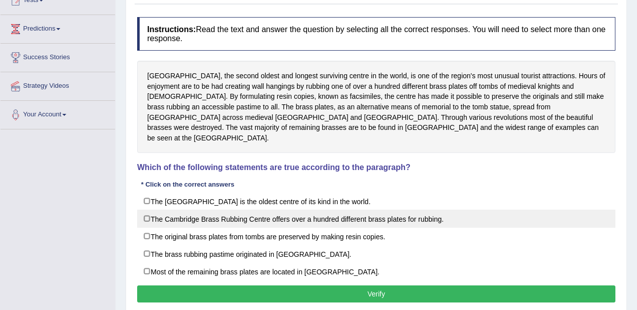
click at [244, 210] on label "The Cambridge Brass Rubbing Centre offers over a hundred different brass plates…" at bounding box center [376, 219] width 478 height 18
click at [227, 210] on label "The Cambridge Brass Rubbing Centre offers over a hundred different brass plates…" at bounding box center [376, 219] width 478 height 18
click at [249, 210] on label "The Cambridge Brass Rubbing Centre offers over a hundred different brass plates…" at bounding box center [376, 219] width 478 height 18
checkbox input "true"
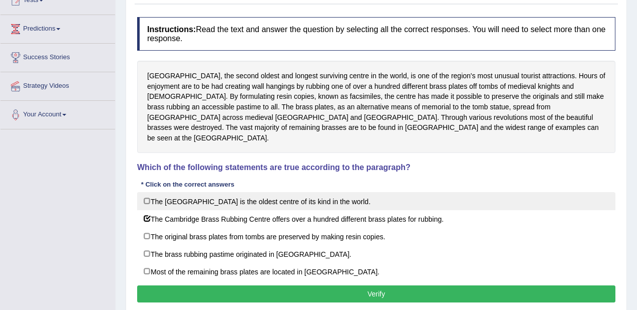
click at [252, 192] on label "The Cambridge Brass Rubbing Centre is the oldest centre of its kind in the worl…" at bounding box center [376, 201] width 478 height 18
checkbox input "true"
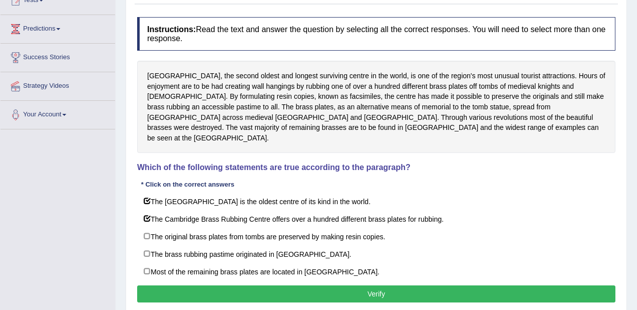
click at [322, 286] on button "Verify" at bounding box center [376, 294] width 478 height 17
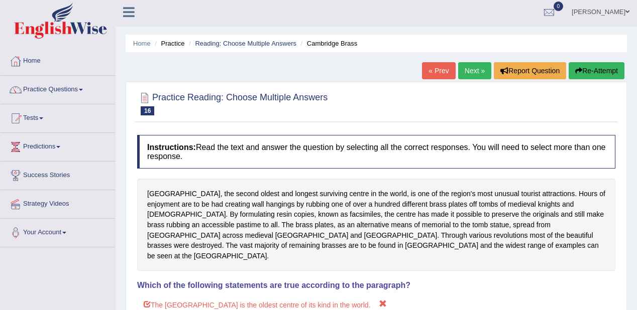
scroll to position [0, 0]
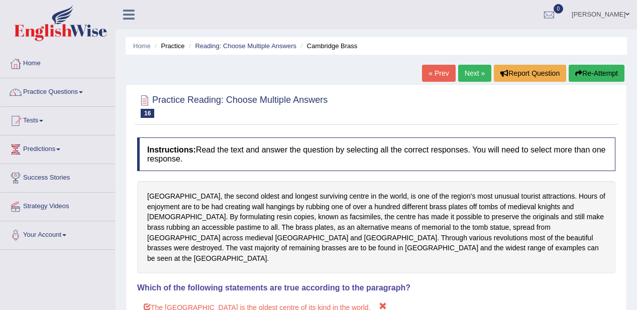
click at [481, 71] on link "Next »" at bounding box center [474, 73] width 33 height 17
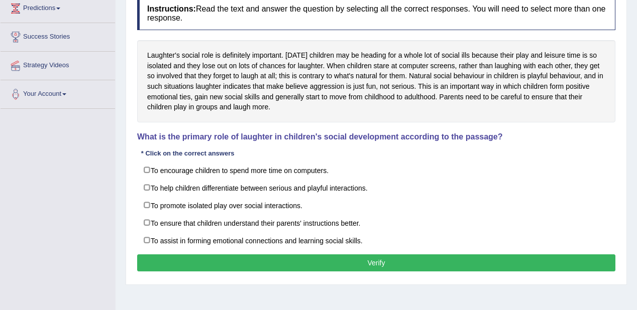
scroll to position [161, 0]
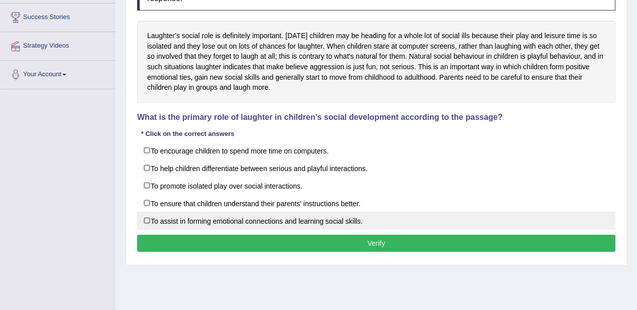
click at [285, 217] on label "To assist in forming emotional connections and learning social skills." at bounding box center [376, 221] width 478 height 18
checkbox input "true"
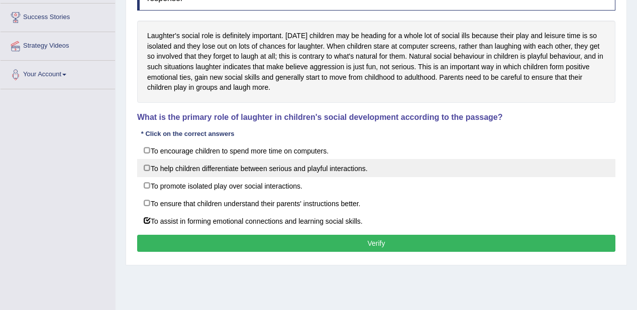
click at [311, 159] on label "To help children differentiate between serious and playful interactions." at bounding box center [376, 168] width 478 height 18
checkbox input "true"
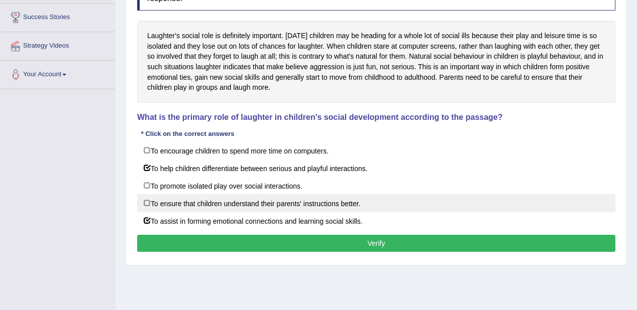
click at [324, 199] on label "To ensure that children understand their parents' instructions better." at bounding box center [376, 203] width 478 height 18
checkbox input "true"
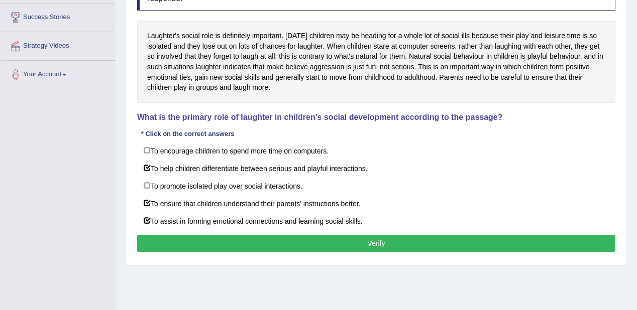
click at [365, 249] on button "Verify" at bounding box center [376, 243] width 478 height 17
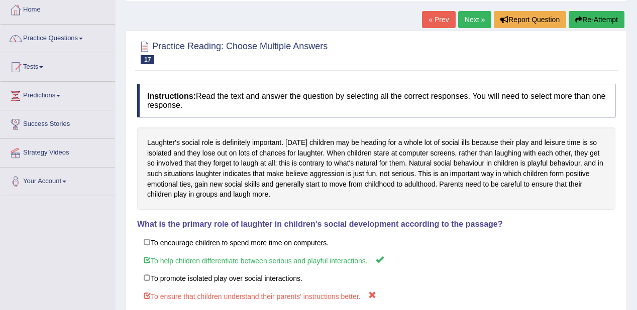
scroll to position [0, 0]
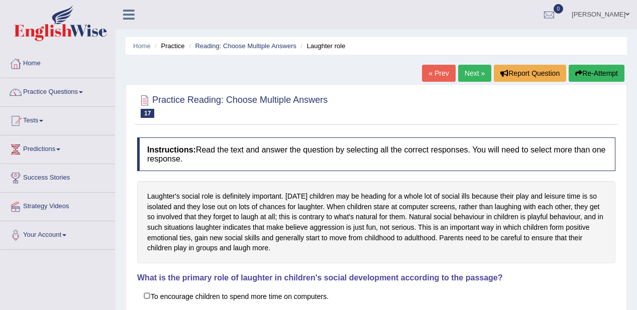
click at [473, 65] on link "Next »" at bounding box center [474, 73] width 33 height 17
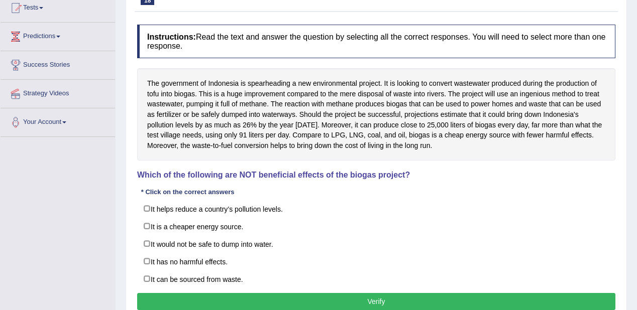
scroll to position [121, 0]
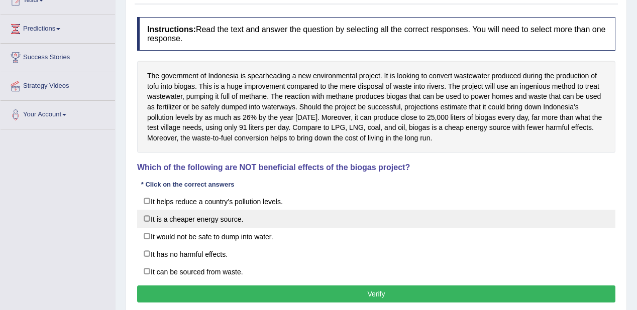
click at [149, 212] on label "It is a cheaper energy source." at bounding box center [376, 219] width 478 height 18
checkbox input "true"
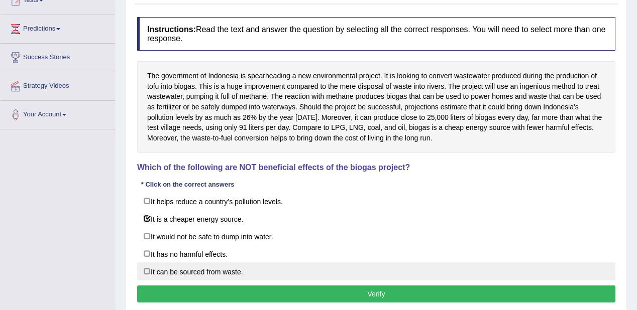
click at [176, 276] on label "It can be sourced from waste." at bounding box center [376, 272] width 478 height 18
checkbox input "true"
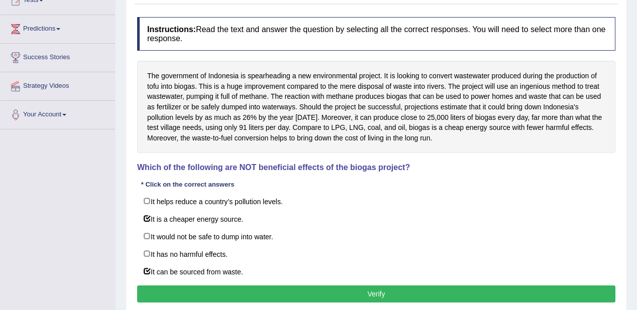
click at [383, 292] on button "Verify" at bounding box center [376, 294] width 478 height 17
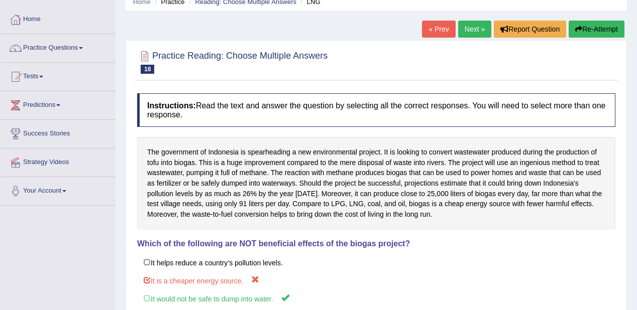
scroll to position [0, 0]
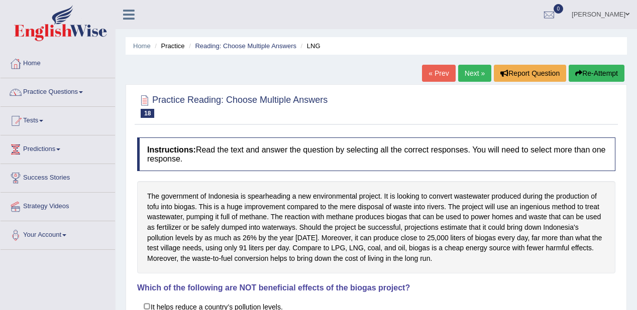
click at [478, 73] on link "Next »" at bounding box center [474, 73] width 33 height 17
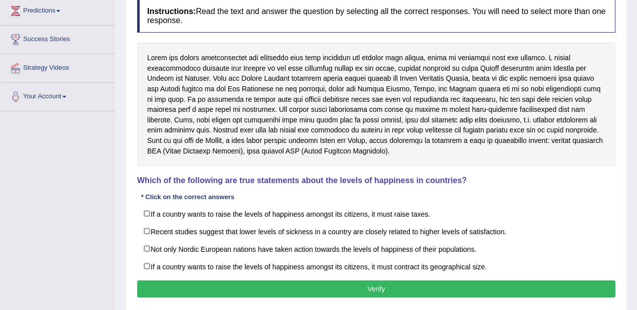
scroll to position [161, 0]
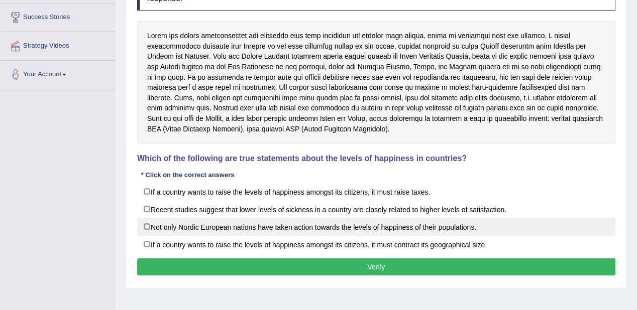
click at [185, 223] on label "Not only Nordic European nations have taken action towards the levels of happin…" at bounding box center [376, 227] width 478 height 18
checkbox input "true"
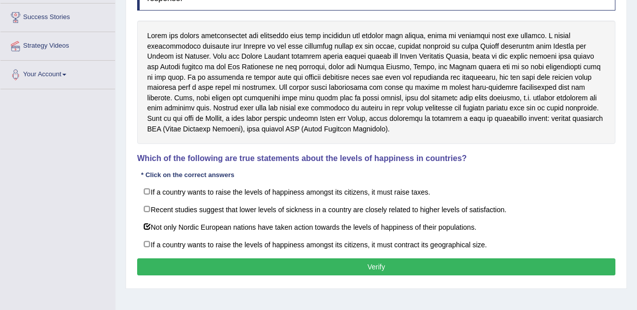
click at [385, 260] on button "Verify" at bounding box center [376, 267] width 478 height 17
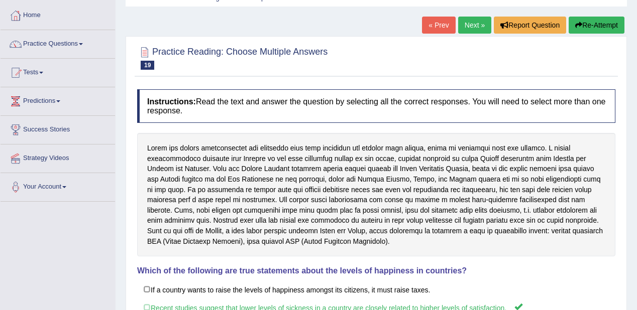
scroll to position [0, 0]
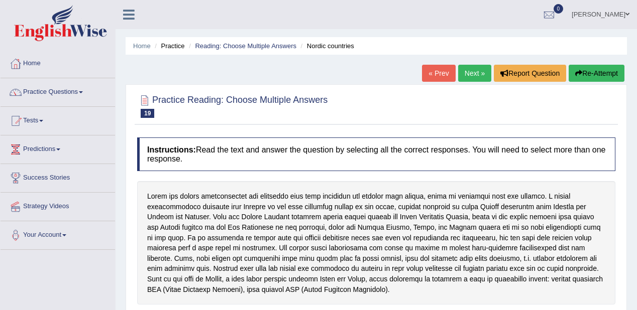
click at [468, 77] on link "Next »" at bounding box center [474, 73] width 33 height 17
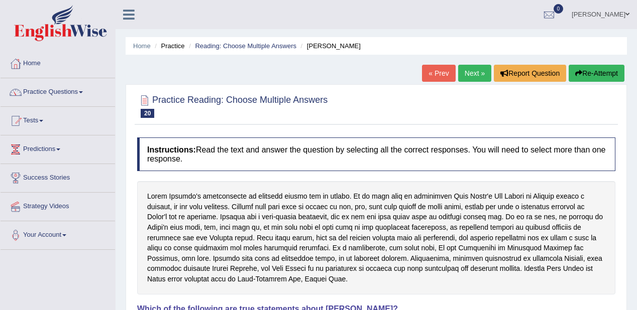
click at [78, 92] on link "Practice Questions" at bounding box center [58, 90] width 115 height 25
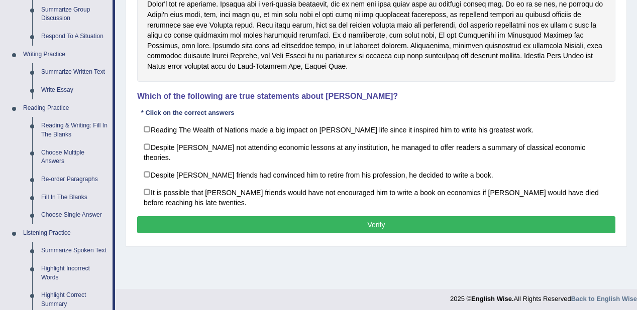
scroll to position [241, 0]
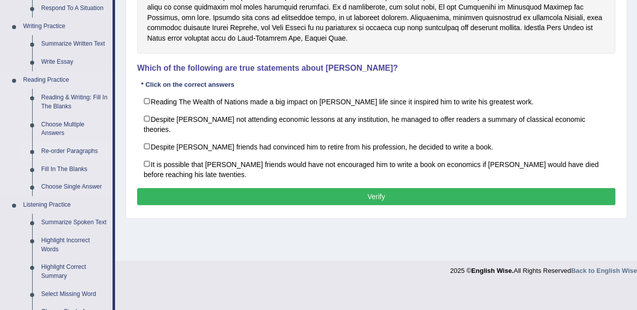
click at [76, 152] on link "Re-order Paragraphs" at bounding box center [75, 152] width 76 height 18
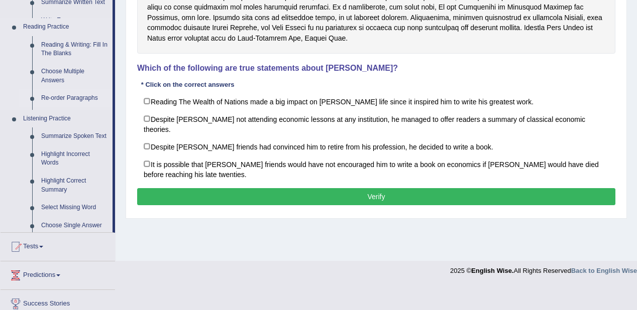
scroll to position [217, 0]
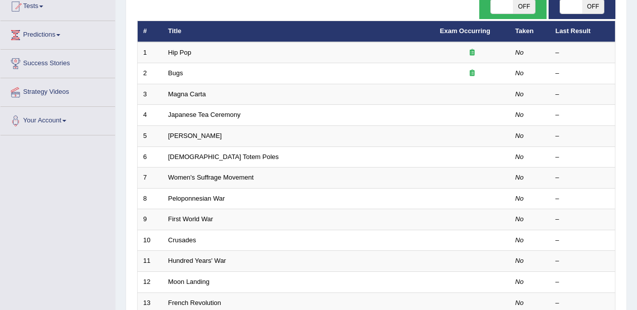
scroll to position [40, 0]
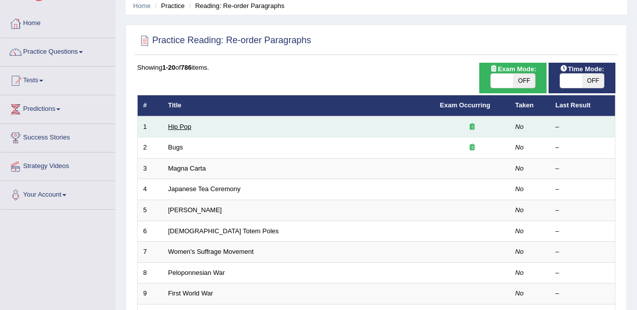
click at [181, 123] on link "Hip Pop" at bounding box center [179, 127] width 23 height 8
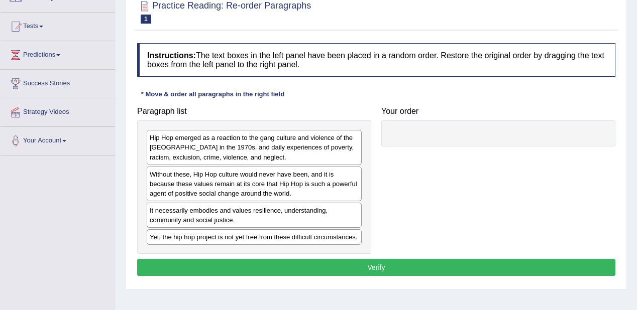
scroll to position [80, 0]
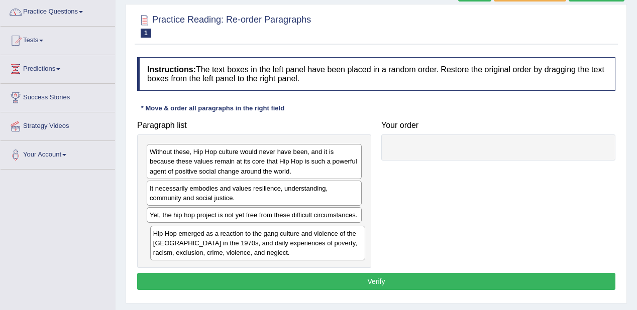
drag, startPoint x: 178, startPoint y: 156, endPoint x: 181, endPoint y: 238, distance: 82.0
click at [181, 238] on div "Hip Hop emerged as a reaction to the gang culture and violence of the South Bro…" at bounding box center [258, 243] width 216 height 35
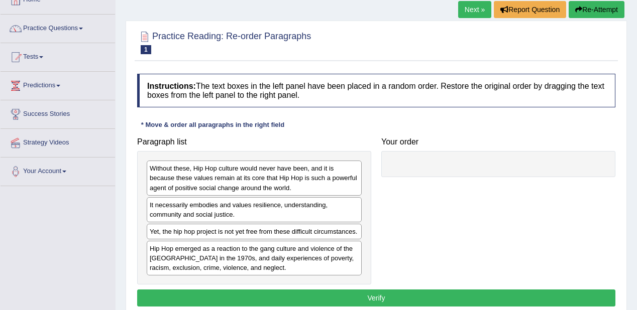
scroll to position [56, 0]
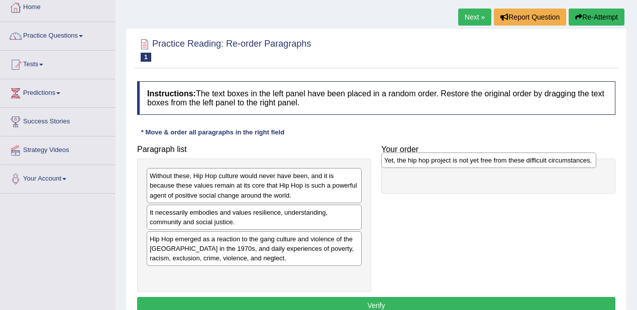
drag, startPoint x: 184, startPoint y: 244, endPoint x: 418, endPoint y: 165, distance: 247.3
click at [418, 165] on div "Yet, the hip hop project is not yet free from these difficult circumstances." at bounding box center [489, 161] width 216 height 16
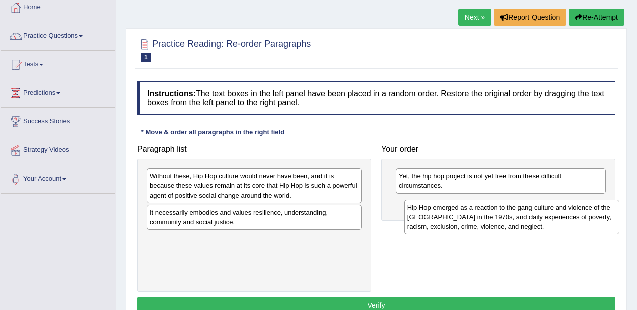
drag, startPoint x: 203, startPoint y: 263, endPoint x: 461, endPoint y: 232, distance: 259.6
click at [461, 232] on div "Hip Hop emerged as a reaction to the gang culture and violence of the South Bro…" at bounding box center [512, 217] width 216 height 35
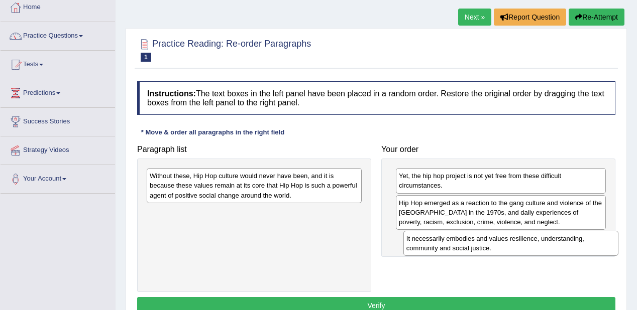
drag, startPoint x: 190, startPoint y: 226, endPoint x: 440, endPoint y: 248, distance: 250.6
click at [440, 248] on div "It necessarily embodies and values resilience, understanding, community and soc…" at bounding box center [511, 243] width 216 height 25
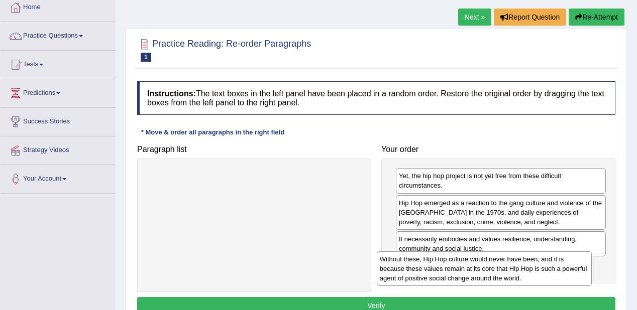
drag, startPoint x: 218, startPoint y: 193, endPoint x: 448, endPoint y: 277, distance: 244.7
click at [448, 277] on div "Without these, Hip Hop culture would never have been, and it is because these v…" at bounding box center [485, 269] width 216 height 35
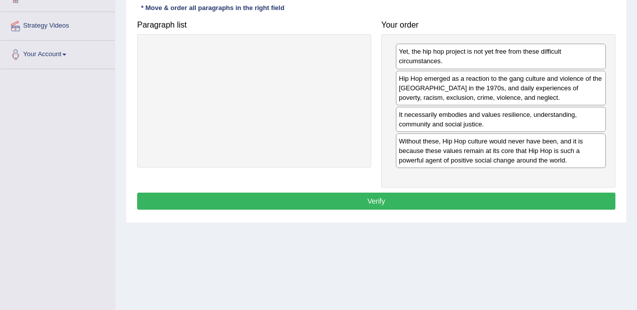
scroll to position [217, 0]
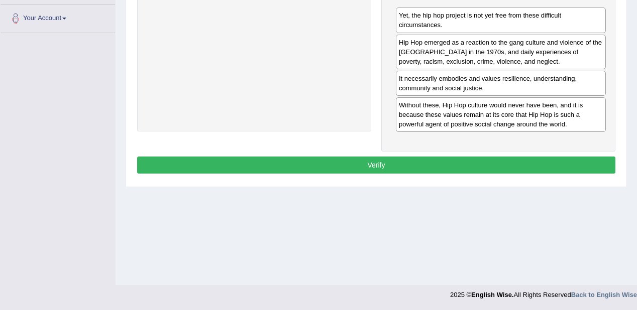
click at [361, 167] on button "Verify" at bounding box center [376, 165] width 478 height 17
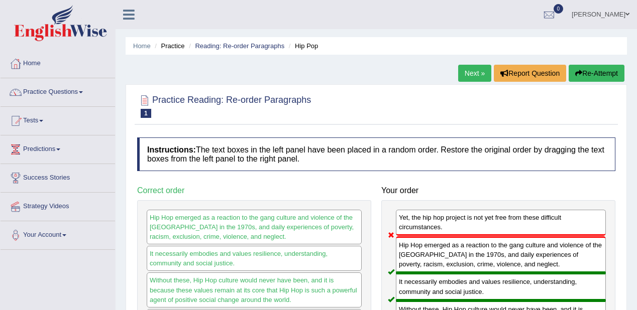
scroll to position [0, 0]
click at [469, 69] on link "Next »" at bounding box center [474, 73] width 33 height 17
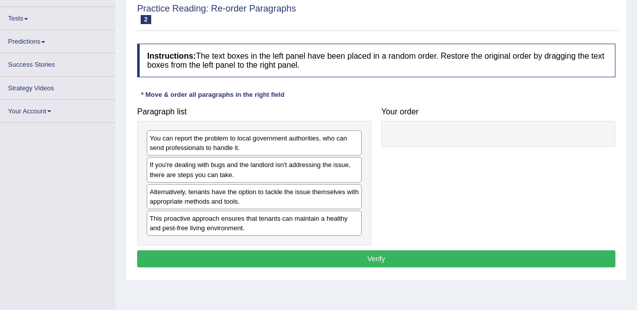
scroll to position [139, 0]
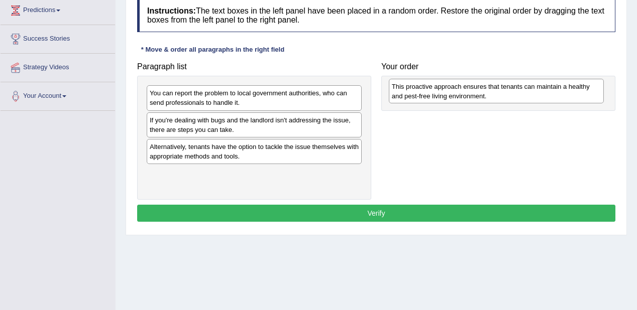
drag, startPoint x: 226, startPoint y: 184, endPoint x: 468, endPoint y: 98, distance: 256.9
click at [468, 98] on div "This proactive approach ensures that tenants can maintain a healthy and pest-fr…" at bounding box center [497, 91] width 216 height 25
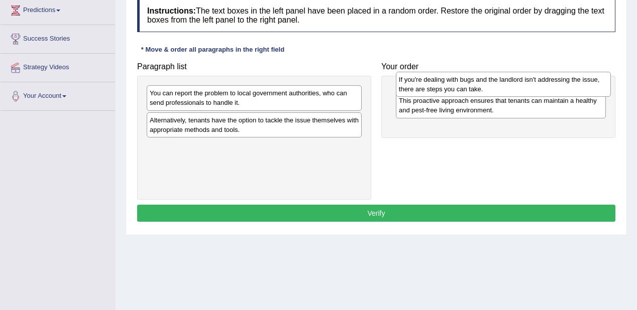
drag, startPoint x: 271, startPoint y: 132, endPoint x: 520, endPoint y: 91, distance: 252.4
click at [520, 91] on div "If you're dealing with bugs and the landlord isn't addressing the issue, there …" at bounding box center [504, 84] width 216 height 25
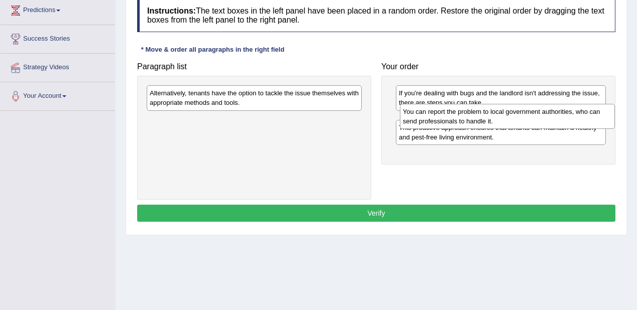
drag, startPoint x: 232, startPoint y: 96, endPoint x: 482, endPoint y: 111, distance: 251.1
click at [483, 113] on div "You can report the problem to local government authorities, who can send profes…" at bounding box center [508, 116] width 216 height 25
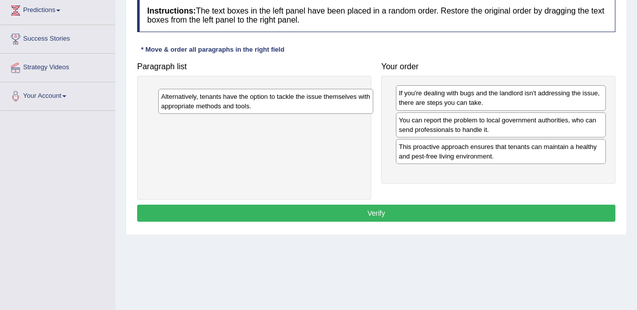
drag, startPoint x: 272, startPoint y: 96, endPoint x: 283, endPoint y: 99, distance: 11.9
click at [283, 99] on div "Alternatively, tenants have the option to tackle the issue themselves with appr…" at bounding box center [266, 101] width 216 height 25
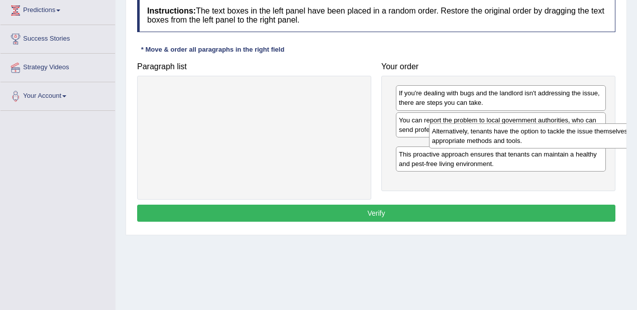
drag, startPoint x: 283, startPoint y: 99, endPoint x: 566, endPoint y: 137, distance: 284.9
click at [566, 137] on div "Alternatively, tenants have the option to tackle the issue themselves with appr…" at bounding box center [537, 136] width 216 height 25
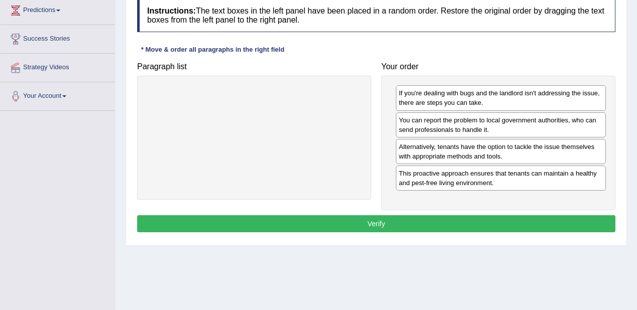
click at [503, 229] on button "Verify" at bounding box center [376, 224] width 478 height 17
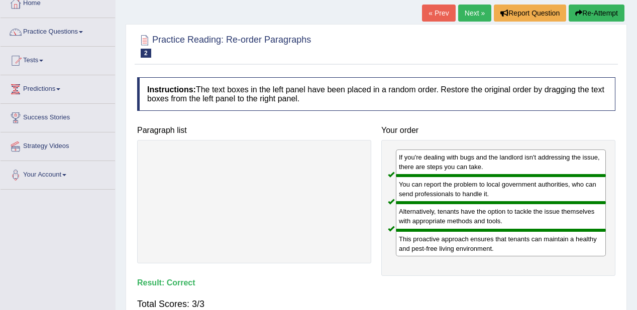
scroll to position [19, 0]
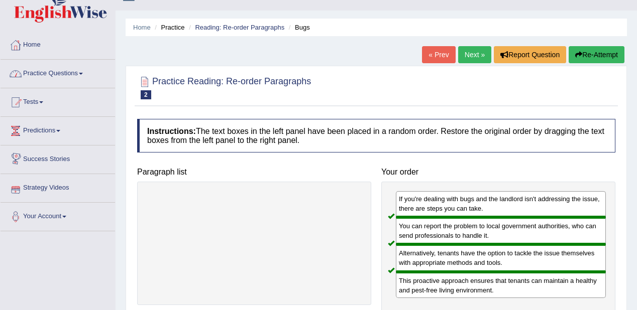
click at [462, 58] on link "Next »" at bounding box center [474, 54] width 33 height 17
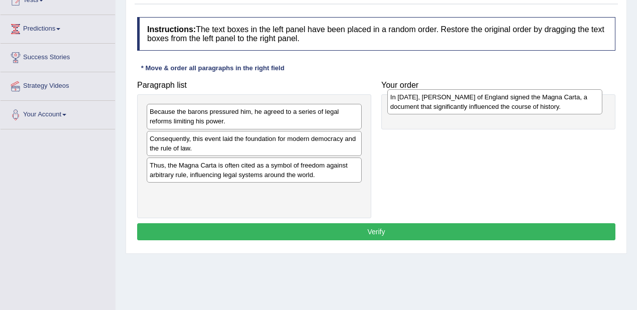
drag, startPoint x: 272, startPoint y: 138, endPoint x: 513, endPoint y: 97, distance: 244.6
click at [513, 97] on div "In 1215, King John of England signed the Magna Carta, a document that significa…" at bounding box center [495, 101] width 216 height 25
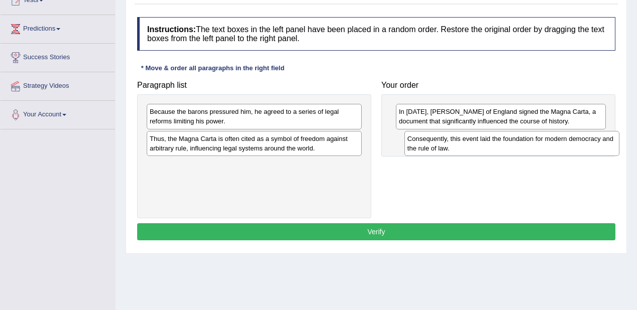
drag, startPoint x: 274, startPoint y: 150, endPoint x: 531, endPoint y: 151, distance: 257.7
click at [531, 151] on div "Consequently, this event laid the foundation for modern democracy and the rule …" at bounding box center [512, 143] width 216 height 25
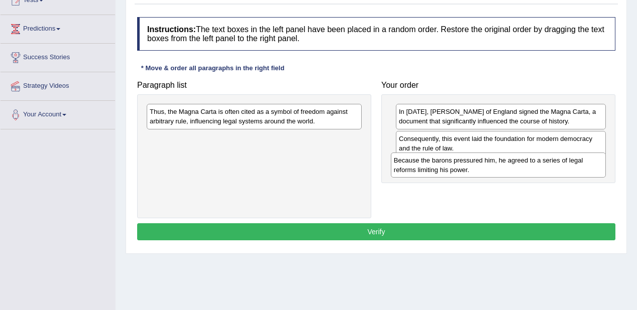
drag, startPoint x: 186, startPoint y: 123, endPoint x: 400, endPoint y: 165, distance: 218.1
click at [432, 171] on div "Because the barons pressured him, he agreed to a series of legal reforms limiti…" at bounding box center [499, 165] width 216 height 25
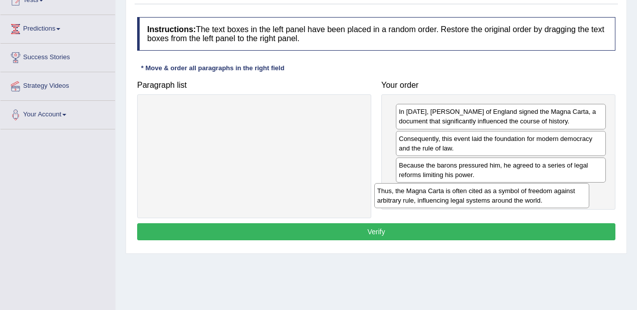
drag, startPoint x: 176, startPoint y: 123, endPoint x: 403, endPoint y: 201, distance: 240.2
click at [403, 201] on div "Thus, the Magna Carta is often cited as a symbol of freedom against arbitrary r…" at bounding box center [482, 195] width 216 height 25
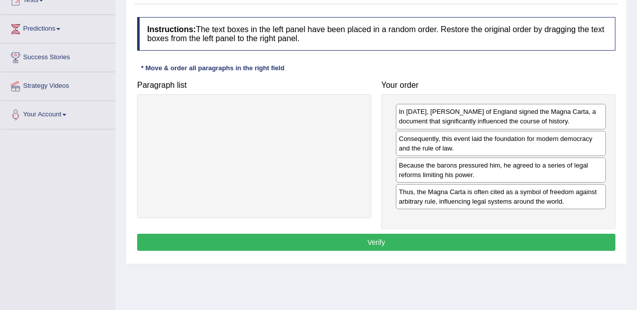
click at [393, 234] on button "Verify" at bounding box center [376, 242] width 478 height 17
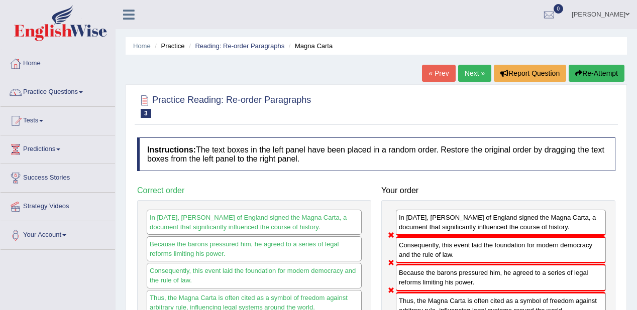
click at [480, 76] on link "Next »" at bounding box center [474, 73] width 33 height 17
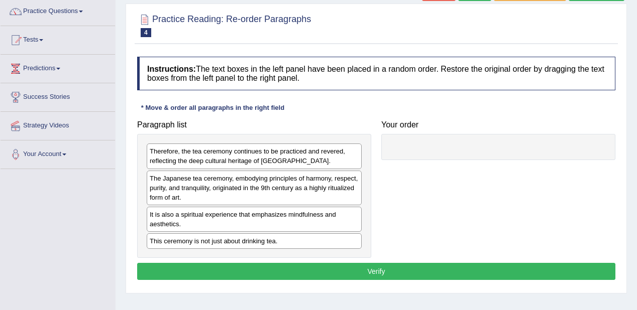
scroll to position [80, 0]
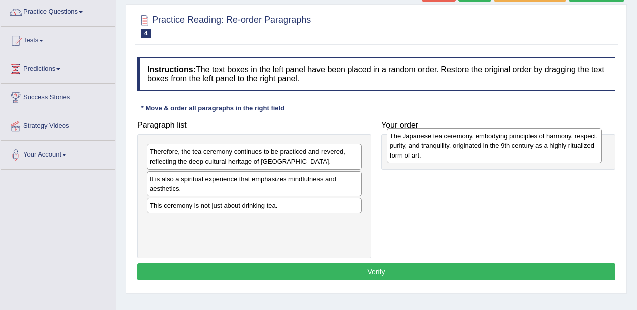
drag, startPoint x: 240, startPoint y: 197, endPoint x: 480, endPoint y: 155, distance: 243.8
click at [480, 155] on div "The Japanese tea ceremony, embodying principles of harmony, respect, purity, an…" at bounding box center [495, 146] width 216 height 35
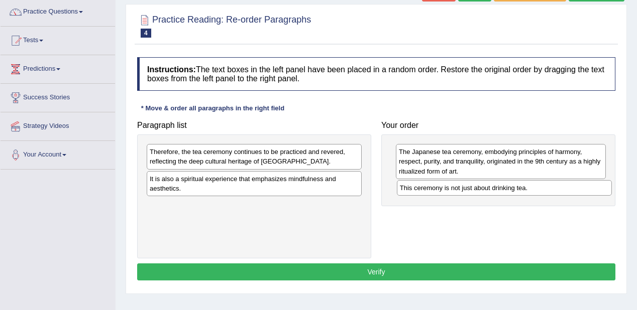
drag, startPoint x: 164, startPoint y: 204, endPoint x: 414, endPoint y: 187, distance: 250.8
click at [414, 187] on div "This ceremony is not just about drinking tea." at bounding box center [505, 188] width 216 height 16
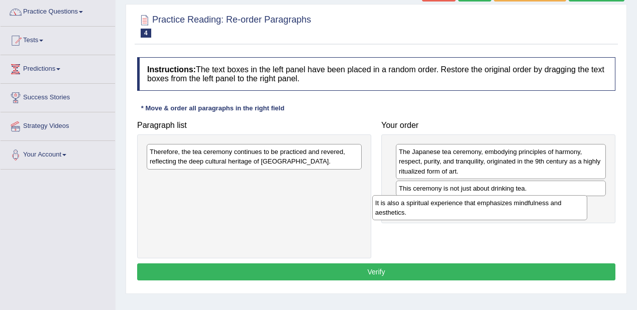
drag, startPoint x: 203, startPoint y: 188, endPoint x: 429, endPoint y: 213, distance: 226.9
click at [429, 213] on div "It is also a spiritual experience that emphasizes mindfulness and aesthetics." at bounding box center [480, 207] width 216 height 25
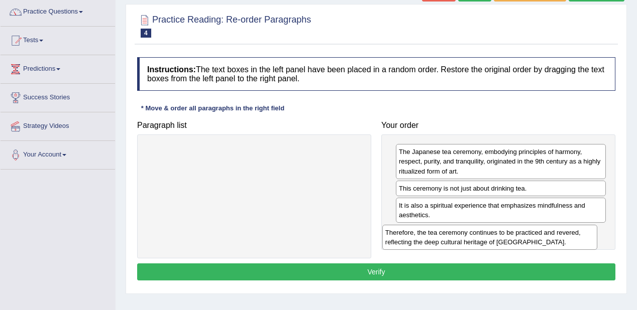
drag, startPoint x: 267, startPoint y: 162, endPoint x: 504, endPoint y: 242, distance: 249.7
click at [504, 242] on div "Therefore, the tea ceremony continues to be practiced and revered, reflecting t…" at bounding box center [490, 237] width 216 height 25
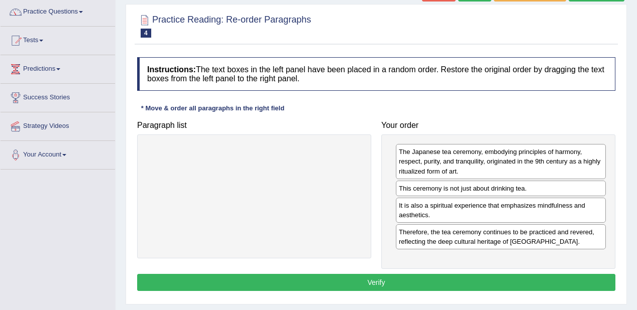
click at [445, 274] on button "Verify" at bounding box center [376, 282] width 478 height 17
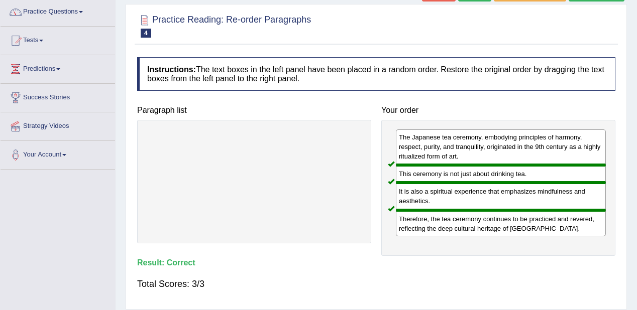
scroll to position [0, 0]
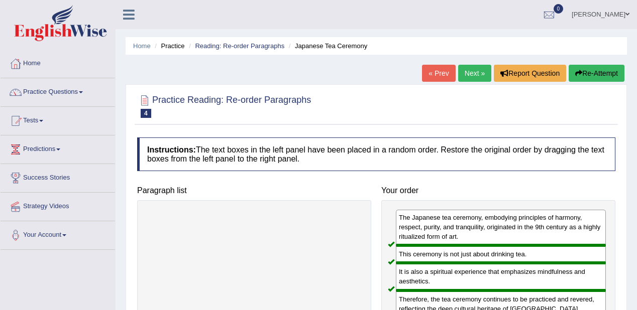
click at [483, 74] on link "Next »" at bounding box center [474, 73] width 33 height 17
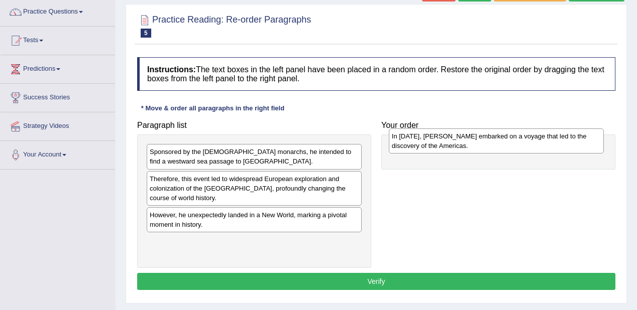
drag, startPoint x: 221, startPoint y: 245, endPoint x: 463, endPoint y: 139, distance: 263.9
click at [463, 139] on div "In 1492, Christopher Columbus embarked on a voyage that led to the discovery of…" at bounding box center [497, 141] width 216 height 25
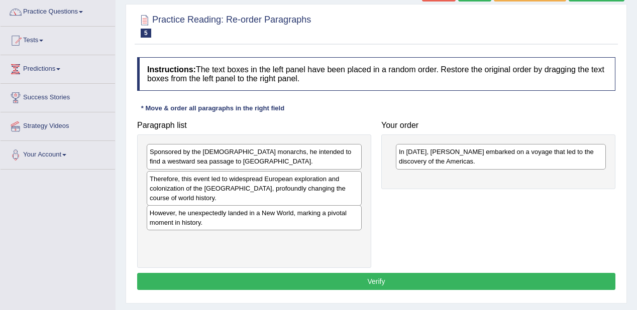
click at [218, 219] on div "However, he unexpectedly landed in a New World, marking a pivotal moment in his…" at bounding box center [255, 217] width 216 height 25
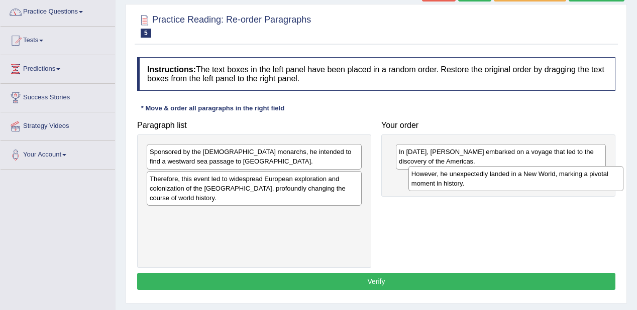
drag, startPoint x: 178, startPoint y: 223, endPoint x: 426, endPoint y: 179, distance: 252.6
click at [426, 179] on div "However, he unexpectedly landed in a New World, marking a pivotal moment in his…" at bounding box center [516, 178] width 216 height 25
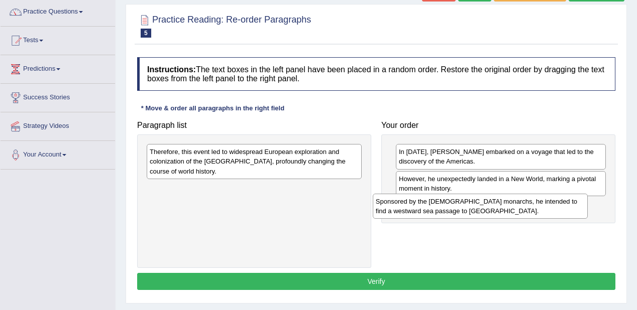
drag, startPoint x: 219, startPoint y: 163, endPoint x: 238, endPoint y: 143, distance: 28.4
click at [445, 211] on div "Sponsored by the Spanish monarchs, he intended to find a westward sea passage t…" at bounding box center [481, 206] width 216 height 25
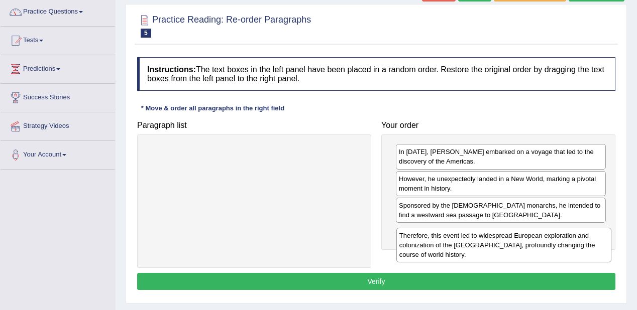
drag, startPoint x: 223, startPoint y: 155, endPoint x: 473, endPoint y: 238, distance: 263.5
click at [473, 239] on div "Therefore, this event led to widespread European exploration and colonization o…" at bounding box center [504, 245] width 216 height 35
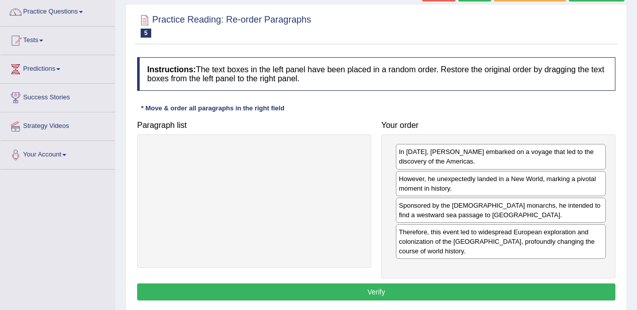
click at [363, 285] on button "Verify" at bounding box center [376, 292] width 478 height 17
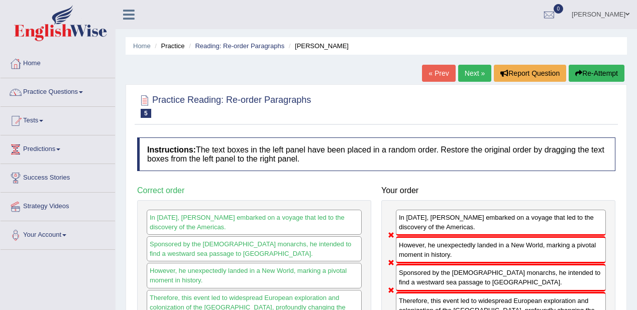
click at [466, 68] on link "Next »" at bounding box center [474, 73] width 33 height 17
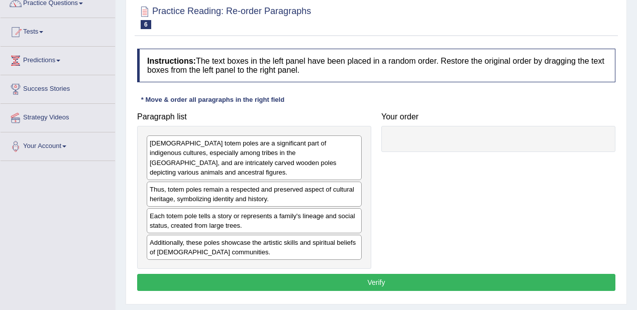
scroll to position [80, 0]
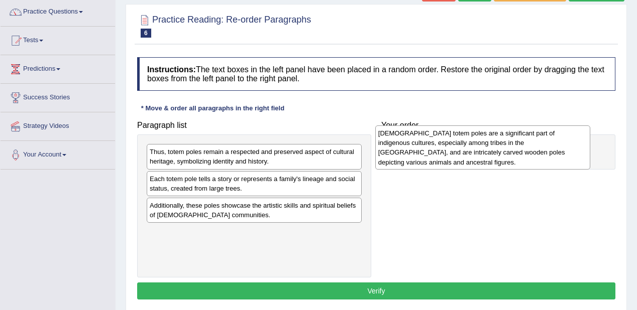
drag, startPoint x: 258, startPoint y: 169, endPoint x: 487, endPoint y: 150, distance: 229.3
click at [487, 150] on div "[DEMOGRAPHIC_DATA] totem poles are a significant part of indigenous cultures, e…" at bounding box center [483, 148] width 216 height 44
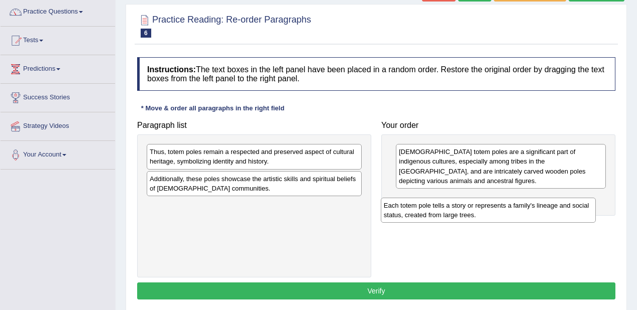
drag, startPoint x: 237, startPoint y: 191, endPoint x: 472, endPoint y: 215, distance: 235.8
click at [472, 217] on div "Each totem pole tells a story or represents a family's lineage and social statu…" at bounding box center [489, 210] width 216 height 25
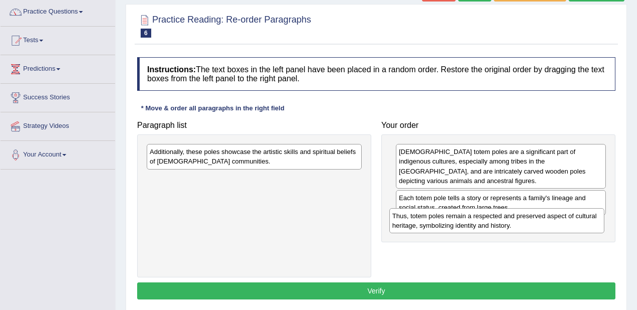
drag, startPoint x: 249, startPoint y: 159, endPoint x: 488, endPoint y: 223, distance: 247.6
click at [488, 223] on div "Thus, totem poles remain a respected and preserved aspect of cultural heritage,…" at bounding box center [497, 220] width 216 height 25
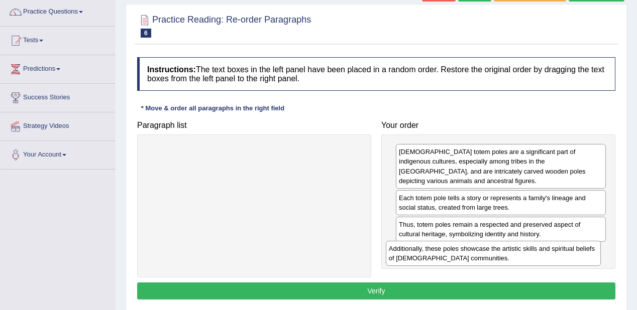
drag, startPoint x: 247, startPoint y: 157, endPoint x: 486, endPoint y: 254, distance: 258.0
click at [486, 254] on div "Additionally, these poles showcase the artistic skills and spiritual beliefs of…" at bounding box center [494, 253] width 216 height 25
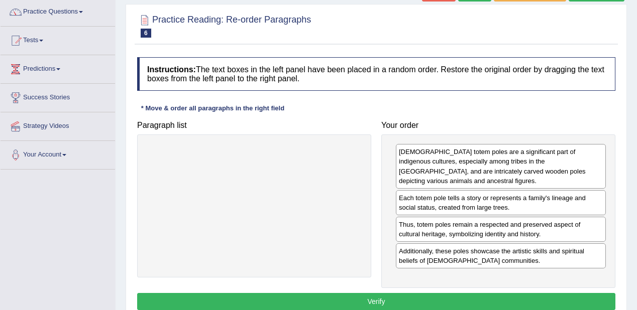
click at [387, 302] on button "Verify" at bounding box center [376, 301] width 478 height 17
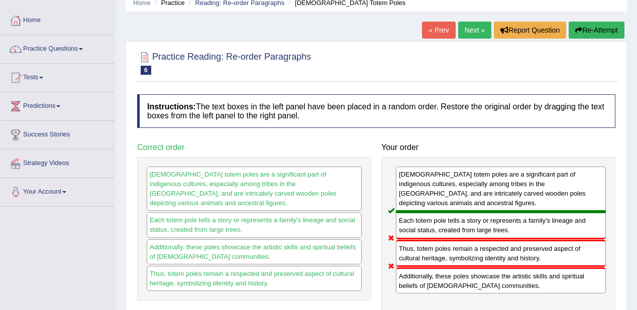
scroll to position [0, 0]
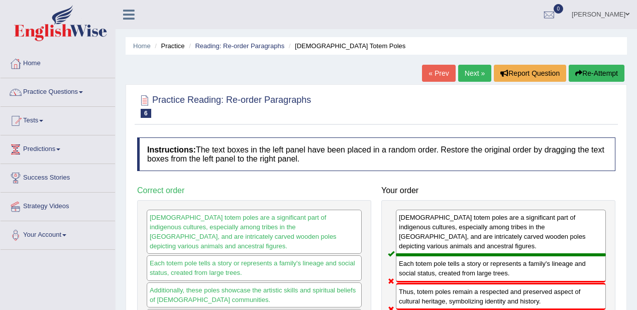
click at [481, 70] on link "Next »" at bounding box center [474, 73] width 33 height 17
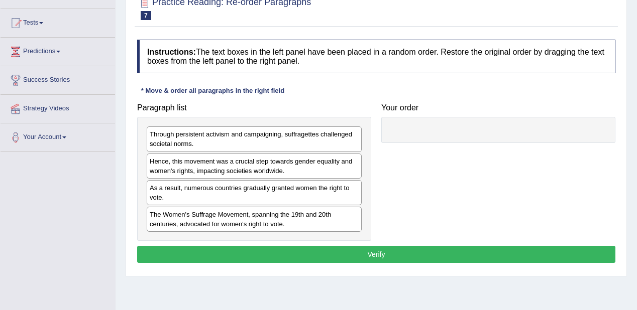
scroll to position [80, 0]
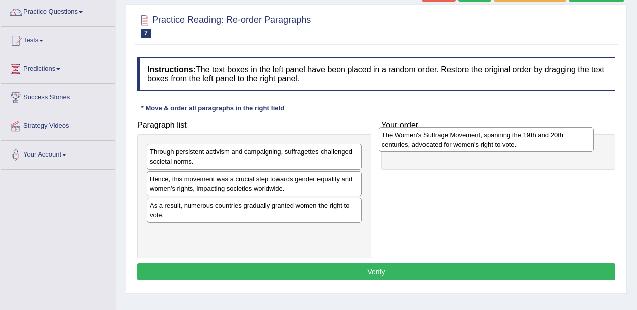
drag, startPoint x: 247, startPoint y: 237, endPoint x: 459, endPoint y: 141, distance: 232.0
click at [459, 141] on div "The Women's Suffrage Movement, spanning the 19th and 20th centuries, advocated …" at bounding box center [487, 140] width 216 height 25
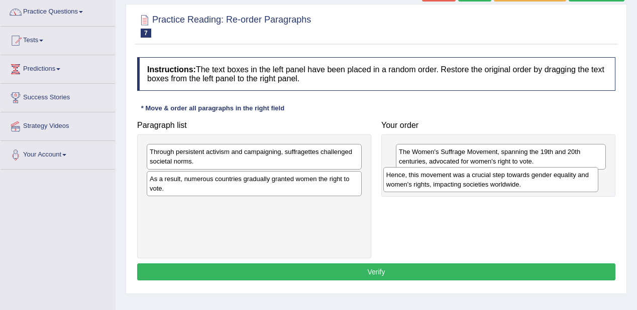
drag, startPoint x: 265, startPoint y: 190, endPoint x: 501, endPoint y: 187, distance: 236.1
click at [501, 187] on div "Hence, this movement was a crucial step towards gender equality and women's rig…" at bounding box center [491, 179] width 216 height 25
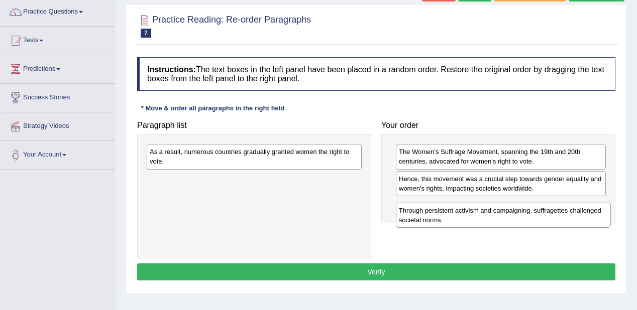
drag, startPoint x: 167, startPoint y: 155, endPoint x: 418, endPoint y: 207, distance: 256.0
click at [418, 208] on div "Through persistent activism and campaigning, suffragettes challenged societal n…" at bounding box center [504, 215] width 216 height 25
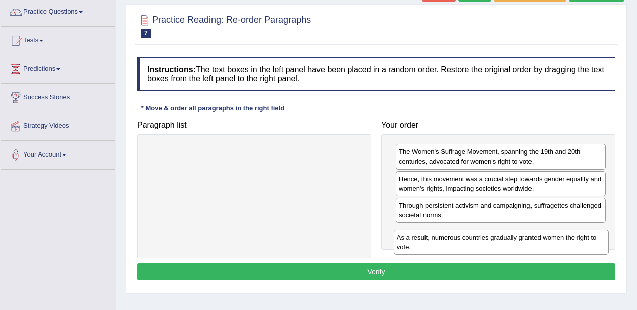
drag, startPoint x: 226, startPoint y: 161, endPoint x: 474, endPoint y: 246, distance: 262.1
click at [474, 246] on div "As a result, numerous countries gradually granted women the right to vote." at bounding box center [502, 242] width 216 height 25
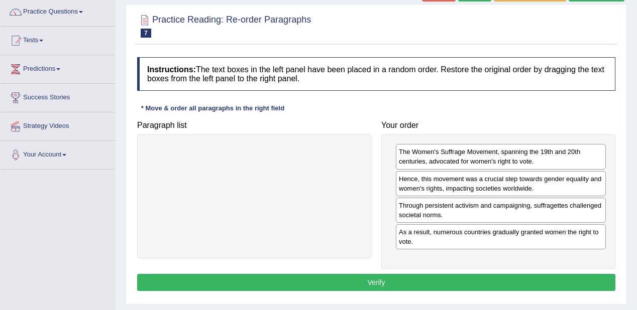
click at [428, 275] on button "Verify" at bounding box center [376, 282] width 478 height 17
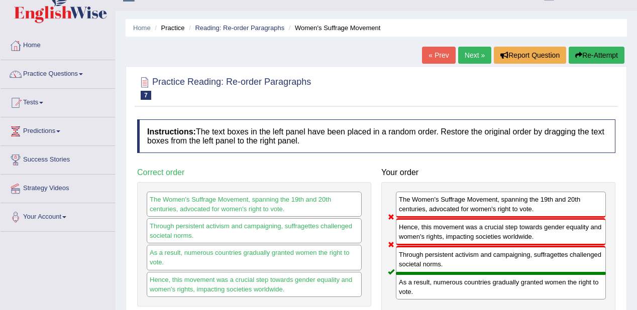
scroll to position [0, 0]
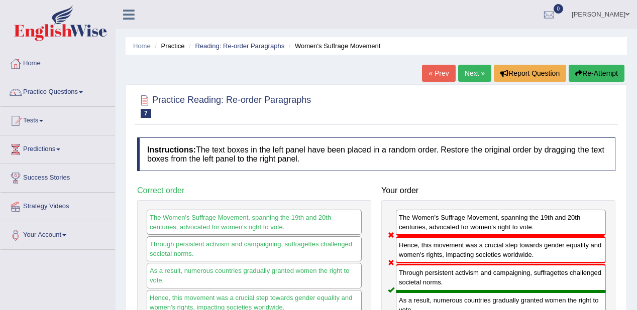
click at [467, 71] on link "Next »" at bounding box center [474, 73] width 33 height 17
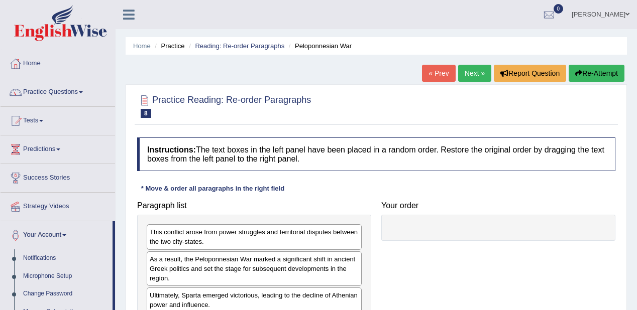
click at [498, 280] on div "Paragraph list This conflict arose from power struggles and territorial dispute…" at bounding box center [376, 272] width 488 height 152
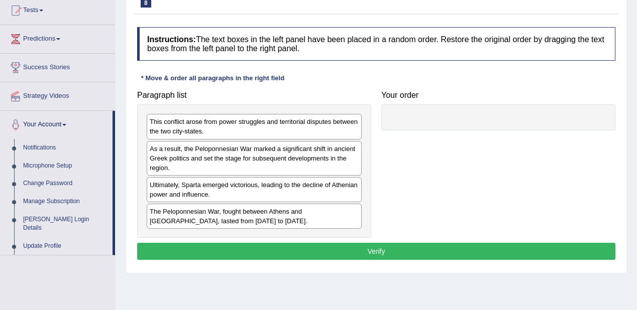
scroll to position [113, 0]
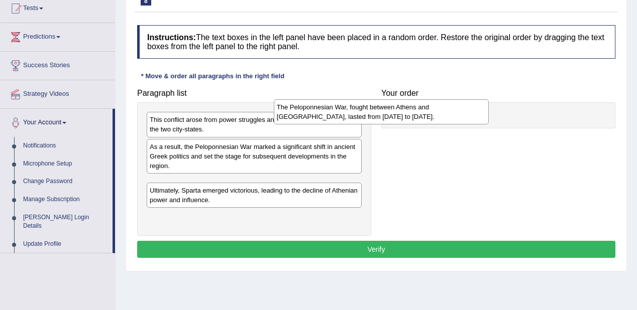
drag, startPoint x: 329, startPoint y: 218, endPoint x: 464, endPoint y: 116, distance: 168.9
click at [464, 116] on div "The Peloponnesian War, fought between Athens and Sparta, lasted from 431 to 404…" at bounding box center [382, 111] width 216 height 25
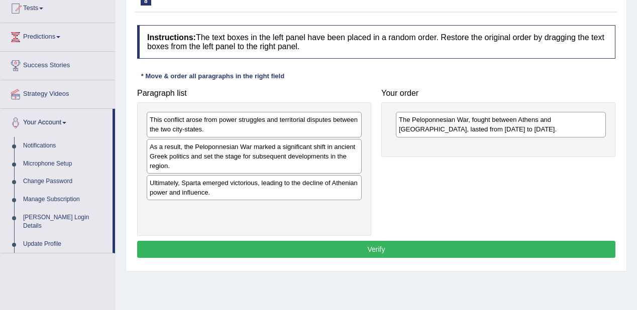
click at [273, 123] on div "This conflict arose from power struggles and territorial disputes between the t…" at bounding box center [254, 124] width 215 height 25
click at [336, 123] on div "This conflict arose from power struggles and territorial disputes between the t…" at bounding box center [254, 124] width 215 height 25
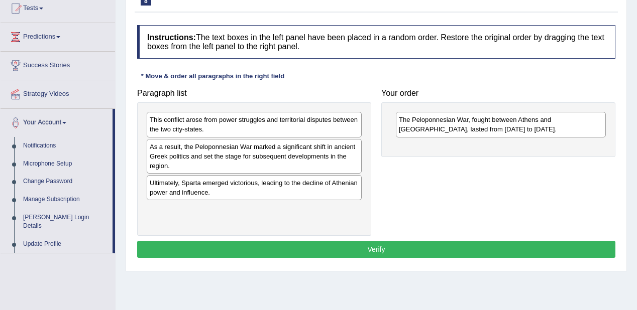
click at [336, 123] on div "This conflict arose from power struggles and territorial disputes between the t…" at bounding box center [254, 124] width 215 height 25
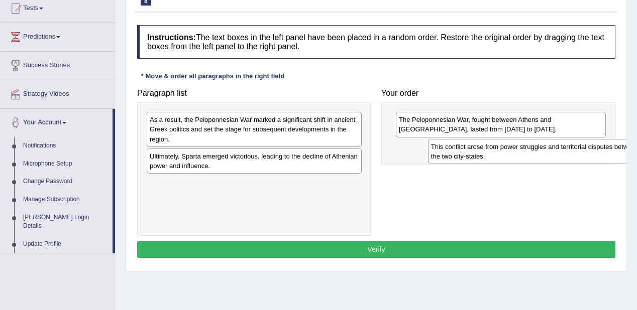
drag, startPoint x: 191, startPoint y: 134, endPoint x: 472, endPoint y: 161, distance: 282.6
click at [472, 161] on div "This conflict arose from power struggles and territorial disputes between the t…" at bounding box center [536, 151] width 216 height 25
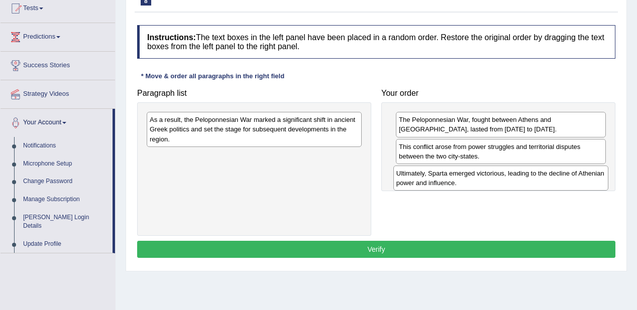
drag, startPoint x: 223, startPoint y: 161, endPoint x: 469, endPoint y: 178, distance: 247.3
click at [469, 178] on div "Ultimately, Sparta emerged victorious, leading to the decline of Athenian power…" at bounding box center [501, 178] width 216 height 25
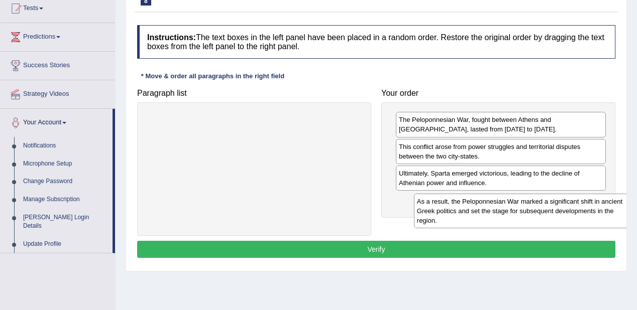
drag, startPoint x: 303, startPoint y: 131, endPoint x: 569, endPoint y: 211, distance: 277.6
click at [569, 211] on div "As a result, the Peloponnesian War marked a significant shift in ancient Greek …" at bounding box center [522, 211] width 216 height 35
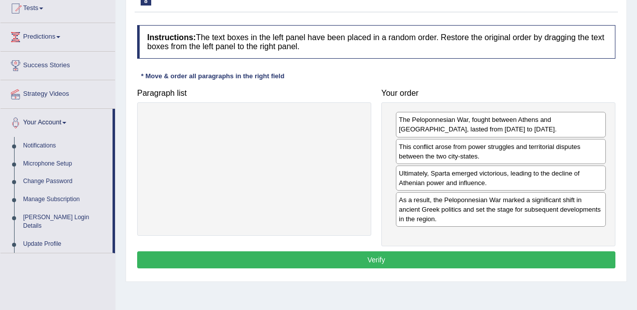
click at [474, 261] on button "Verify" at bounding box center [376, 260] width 478 height 17
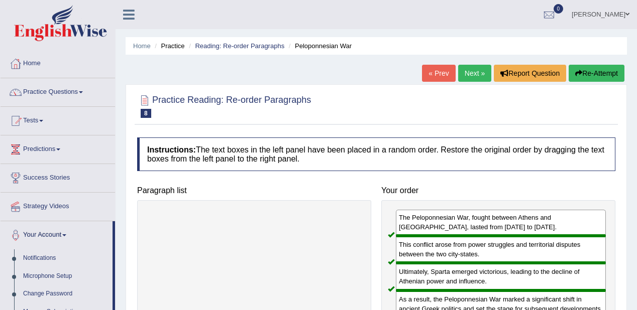
scroll to position [0, 0]
click at [472, 78] on link "Next »" at bounding box center [474, 73] width 33 height 17
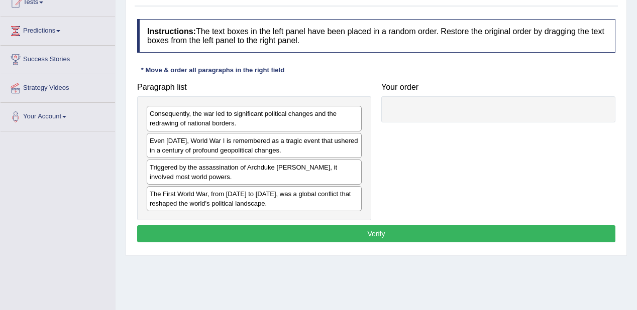
scroll to position [121, 0]
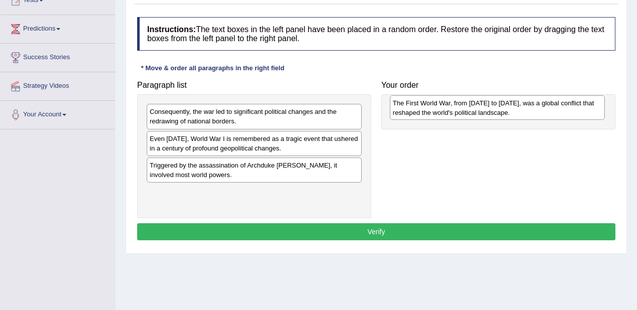
drag, startPoint x: 173, startPoint y: 203, endPoint x: 416, endPoint y: 115, distance: 258.7
click at [416, 115] on div "The First World War, from [DATE] to [DATE], was a global conflict that reshaped…" at bounding box center [498, 107] width 216 height 25
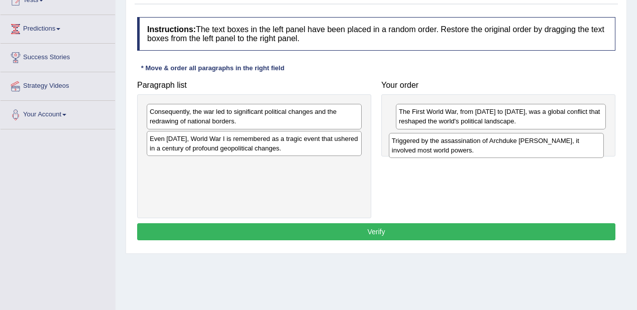
drag, startPoint x: 212, startPoint y: 170, endPoint x: 455, endPoint y: 145, distance: 243.4
click at [455, 145] on div "Triggered by the assassination of Archduke [PERSON_NAME], it involved most worl…" at bounding box center [497, 145] width 216 height 25
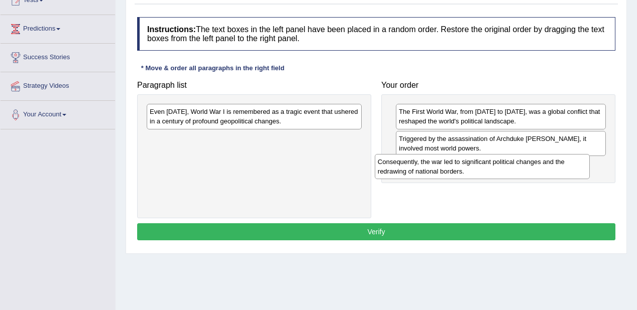
drag, startPoint x: 238, startPoint y: 121, endPoint x: 466, endPoint y: 171, distance: 233.5
click at [466, 171] on div "Consequently, the war led to significant political changes and the redrawing of…" at bounding box center [483, 166] width 216 height 25
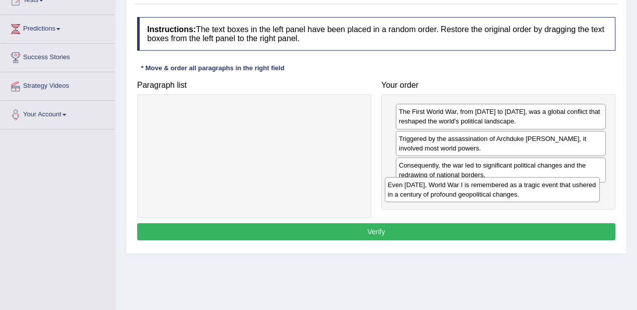
drag, startPoint x: 264, startPoint y: 116, endPoint x: 506, endPoint y: 187, distance: 252.3
click at [504, 189] on div "Even today, World War I is remembered as a tragic event that ushered in a centu…" at bounding box center [493, 189] width 216 height 25
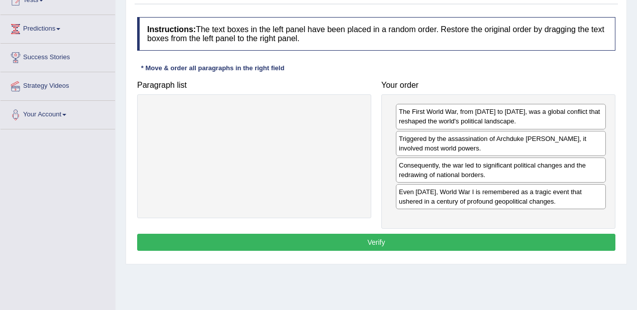
click at [473, 245] on button "Verify" at bounding box center [376, 242] width 478 height 17
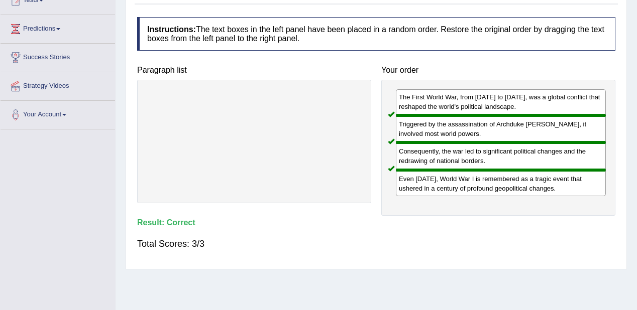
scroll to position [0, 0]
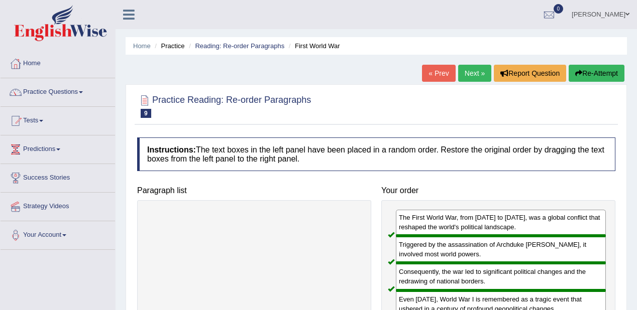
click at [464, 73] on link "Next »" at bounding box center [474, 73] width 33 height 17
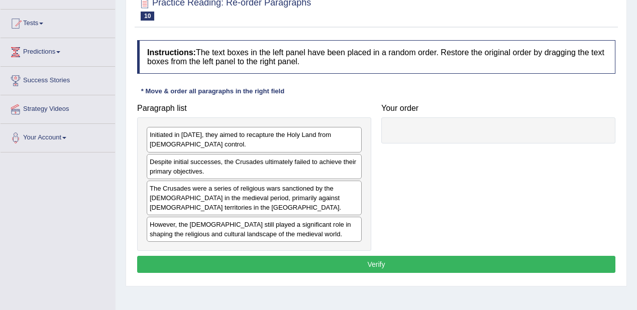
scroll to position [121, 0]
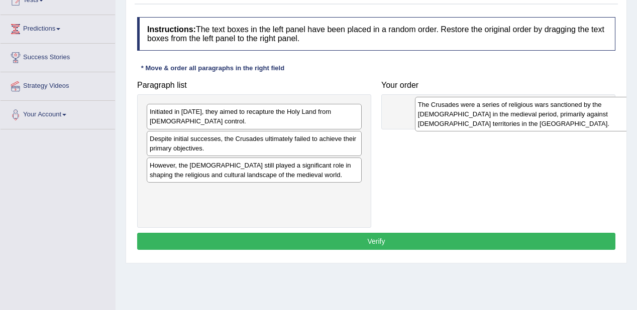
drag, startPoint x: 215, startPoint y: 177, endPoint x: 483, endPoint y: 117, distance: 274.9
click at [483, 117] on div "The Crusades were a series of religious wars sanctioned by the [DEMOGRAPHIC_DAT…" at bounding box center [523, 114] width 216 height 35
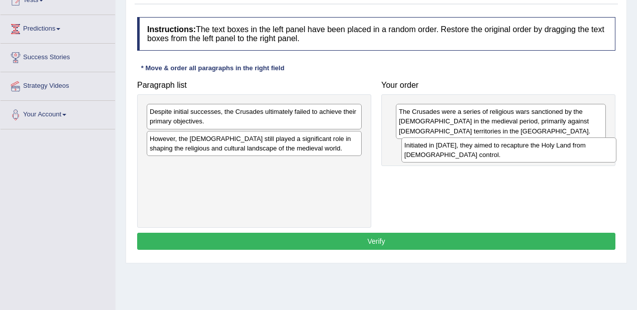
drag, startPoint x: 211, startPoint y: 118, endPoint x: 466, endPoint y: 152, distance: 256.9
click at [466, 152] on div "Initiated in [DATE], they aimed to recapture the Holy Land from [DEMOGRAPHIC_DA…" at bounding box center [509, 150] width 216 height 25
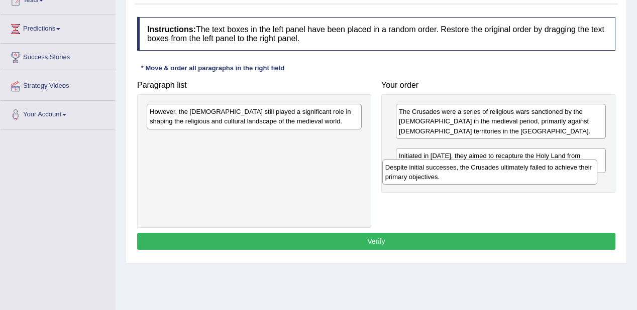
drag, startPoint x: 153, startPoint y: 116, endPoint x: 405, endPoint y: 172, distance: 258.4
click at [405, 172] on div "Despite initial successes, the Crusades ultimately failed to achieve their prim…" at bounding box center [490, 172] width 216 height 25
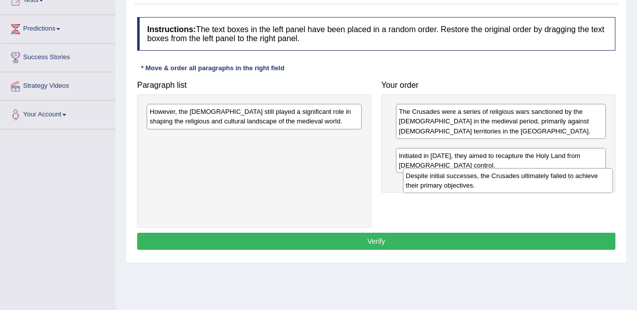
drag, startPoint x: 414, startPoint y: 149, endPoint x: 421, endPoint y: 177, distance: 29.0
click at [421, 177] on div "Despite initial successes, the Crusades ultimately failed to achieve their prim…" at bounding box center [508, 180] width 210 height 25
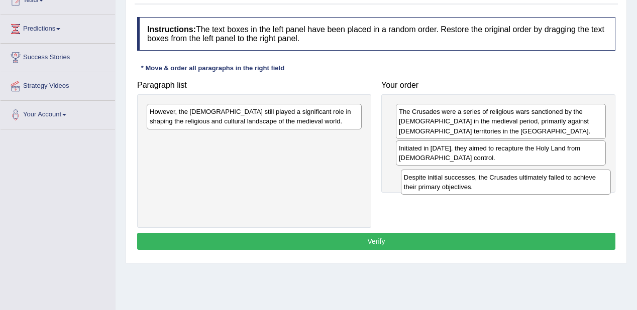
drag, startPoint x: 421, startPoint y: 153, endPoint x: 426, endPoint y: 183, distance: 30.1
click at [426, 183] on div "Despite initial successes, the Crusades ultimately failed to achieve their prim…" at bounding box center [506, 182] width 210 height 25
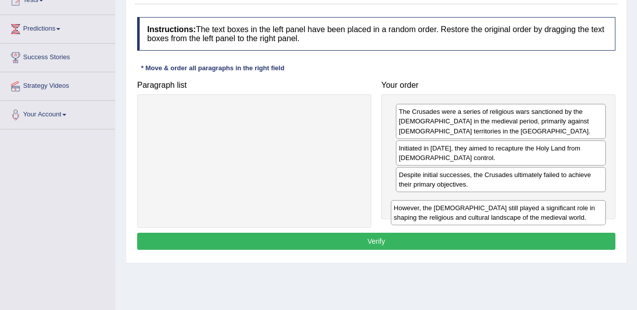
drag, startPoint x: 263, startPoint y: 123, endPoint x: 507, endPoint y: 219, distance: 262.1
click at [507, 220] on div "However, the Crusades still played a significant role in shaping the religious …" at bounding box center [499, 212] width 216 height 25
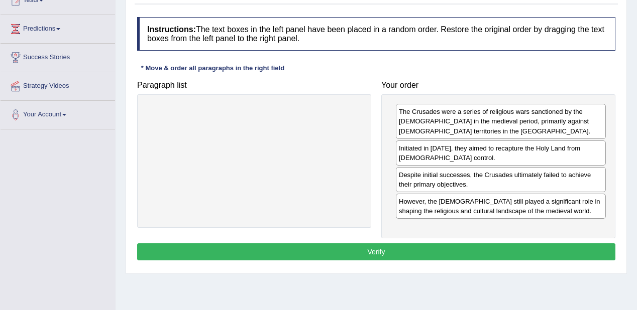
click at [460, 244] on button "Verify" at bounding box center [376, 252] width 478 height 17
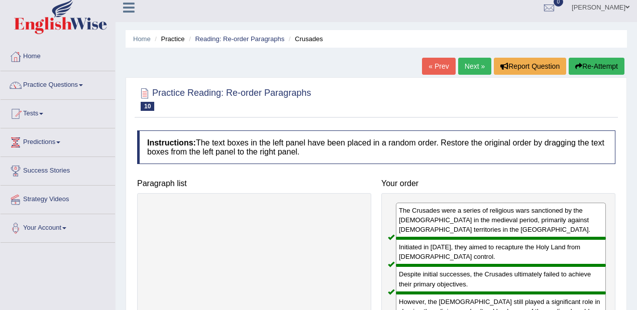
scroll to position [0, 0]
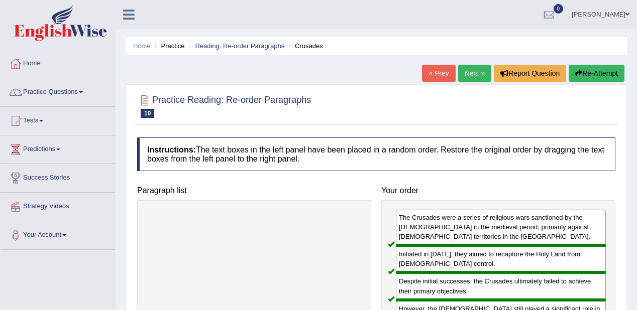
click at [475, 79] on link "Next »" at bounding box center [474, 73] width 33 height 17
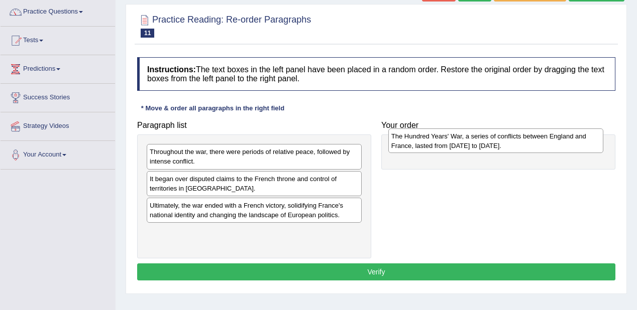
drag, startPoint x: 226, startPoint y: 243, endPoint x: 468, endPoint y: 149, distance: 260.2
click at [468, 149] on div "The Hundred Years' War, a series of conflicts between England and France, laste…" at bounding box center [496, 141] width 216 height 25
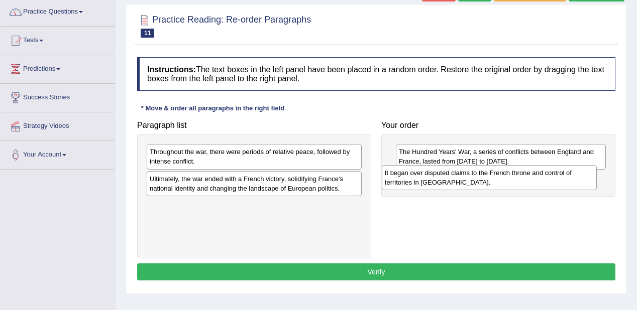
drag, startPoint x: 220, startPoint y: 184, endPoint x: 455, endPoint y: 178, distance: 235.2
click at [455, 178] on div "It began over disputed claims to the French throne and control of territories i…" at bounding box center [490, 177] width 216 height 25
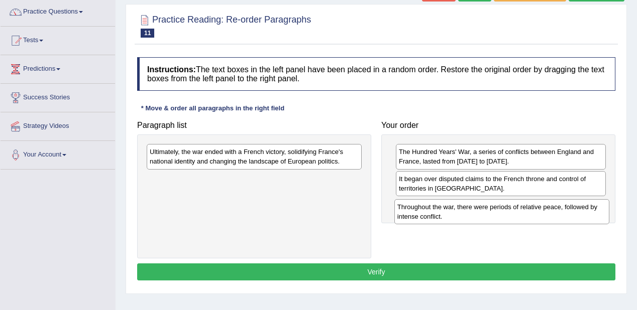
drag, startPoint x: 268, startPoint y: 153, endPoint x: 495, endPoint y: 189, distance: 229.9
click at [511, 208] on div "Throughout the war, there were periods of relative peace, followed by intense c…" at bounding box center [502, 211] width 216 height 25
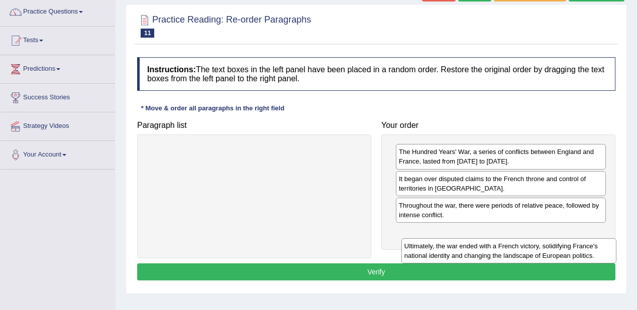
drag, startPoint x: 242, startPoint y: 159, endPoint x: 494, endPoint y: 252, distance: 268.9
click at [497, 253] on div "Ultimately, the war ended with a French victory, solidifying France's national …" at bounding box center [509, 251] width 216 height 25
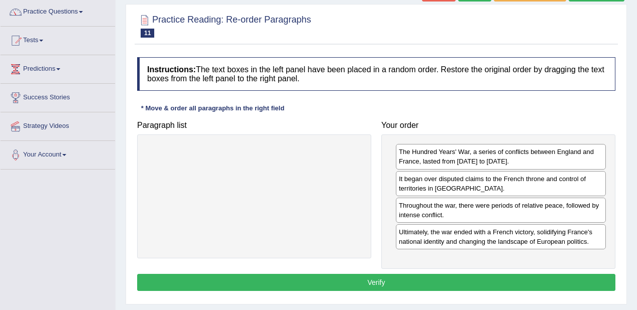
click at [456, 275] on button "Verify" at bounding box center [376, 282] width 478 height 17
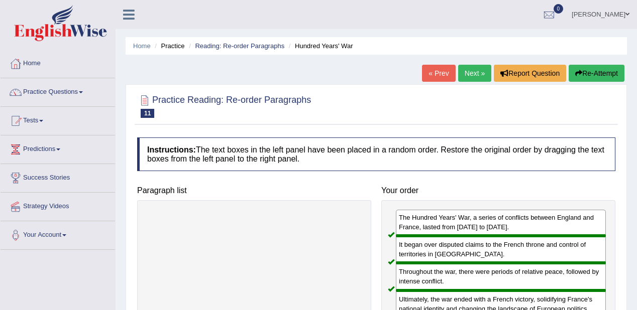
click at [467, 77] on link "Next »" at bounding box center [474, 73] width 33 height 17
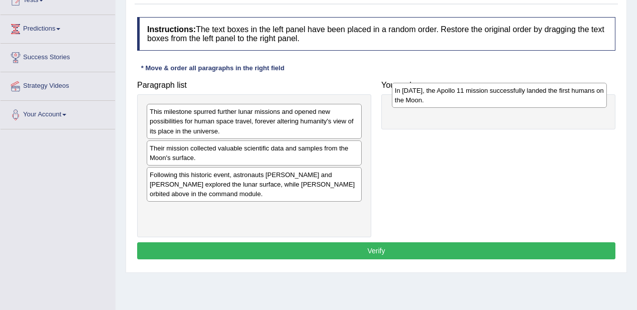
drag, startPoint x: 186, startPoint y: 180, endPoint x: 432, endPoint y: 96, distance: 259.1
click at [432, 96] on div "In [DATE], the Apollo 11 mission successfully landed the first humans on the Mo…" at bounding box center [500, 95] width 216 height 25
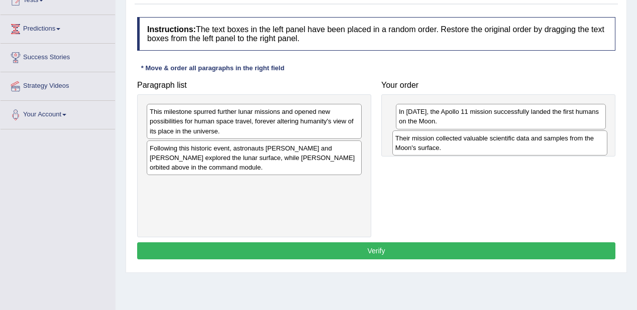
drag, startPoint x: 207, startPoint y: 154, endPoint x: 453, endPoint y: 144, distance: 245.8
click at [453, 144] on div "Their mission collected valuable scientific data and samples from the Moon's su…" at bounding box center [500, 143] width 216 height 25
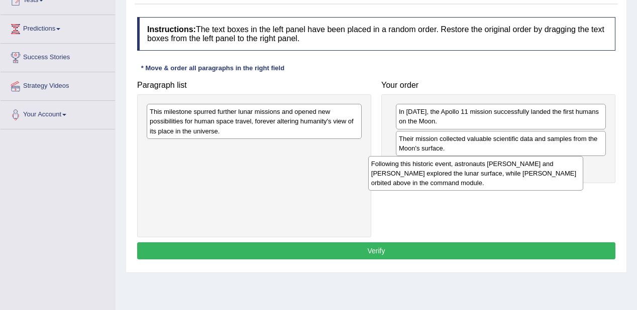
drag, startPoint x: 223, startPoint y: 163, endPoint x: 452, endPoint y: 169, distance: 229.7
click at [453, 176] on div "Following this historic event, astronauts Neil Armstrong and Buzz Aldrin explor…" at bounding box center [476, 173] width 216 height 35
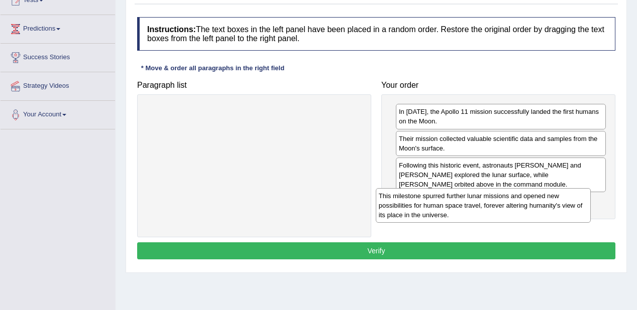
drag, startPoint x: 202, startPoint y: 116, endPoint x: 432, endPoint y: 199, distance: 244.1
click at [432, 199] on div "This milestone spurred further lunar missions and opened new possibilities for …" at bounding box center [484, 205] width 216 height 35
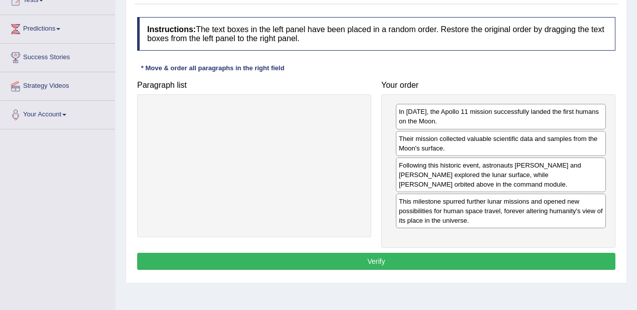
click at [409, 265] on button "Verify" at bounding box center [376, 261] width 478 height 17
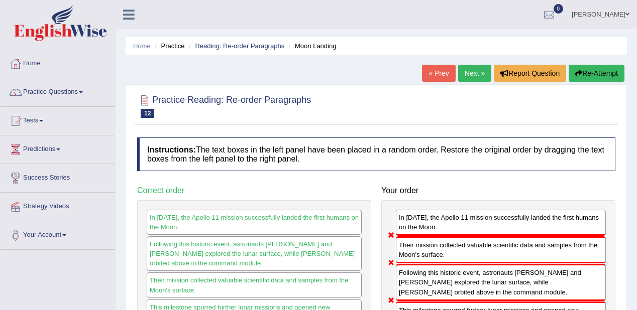
click at [463, 74] on link "Next »" at bounding box center [474, 73] width 33 height 17
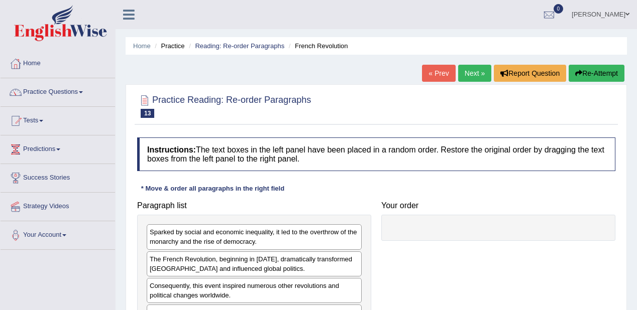
click at [69, 88] on link "Practice Questions" at bounding box center [58, 90] width 115 height 25
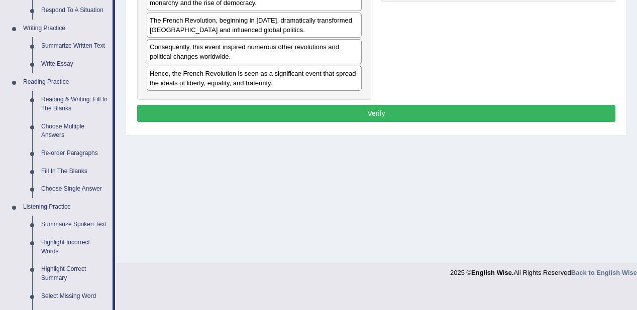
scroll to position [281, 0]
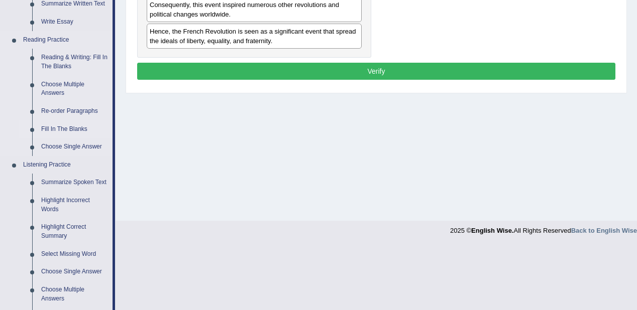
click at [66, 131] on link "Fill In The Blanks" at bounding box center [75, 130] width 76 height 18
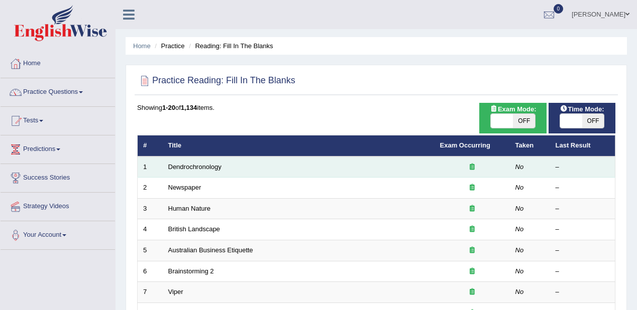
click at [222, 166] on td "Dendrochronology" at bounding box center [299, 167] width 272 height 21
click at [180, 169] on link "Dendrochronology" at bounding box center [194, 167] width 53 height 8
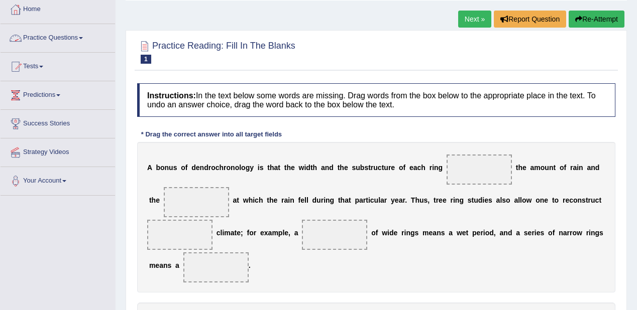
scroll to position [40, 0]
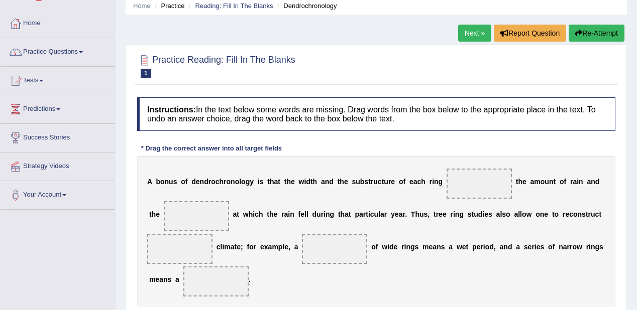
click at [60, 51] on link "Practice Questions" at bounding box center [58, 50] width 115 height 25
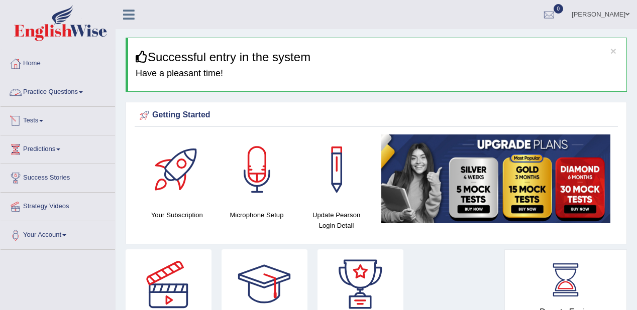
click at [79, 88] on link "Practice Questions" at bounding box center [58, 90] width 115 height 25
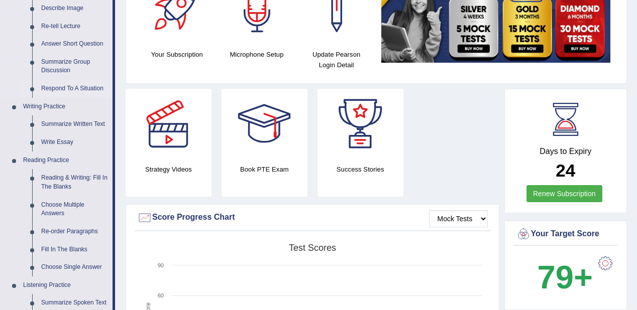
scroll to position [322, 0]
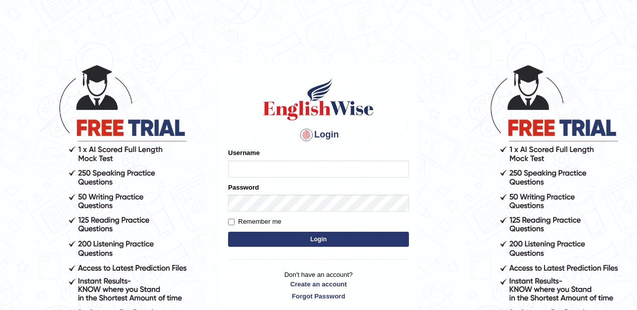
type input "Lamia"
click at [286, 240] on button "Login" at bounding box center [318, 239] width 181 height 15
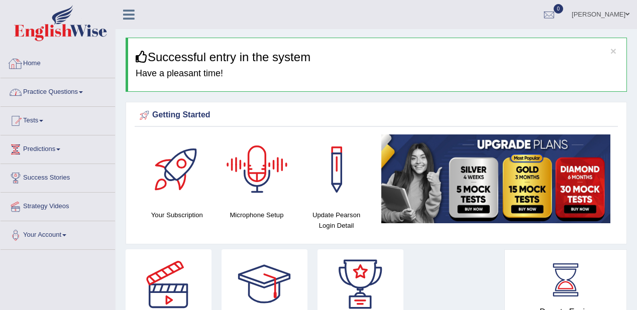
click at [48, 97] on link "Practice Questions" at bounding box center [58, 90] width 115 height 25
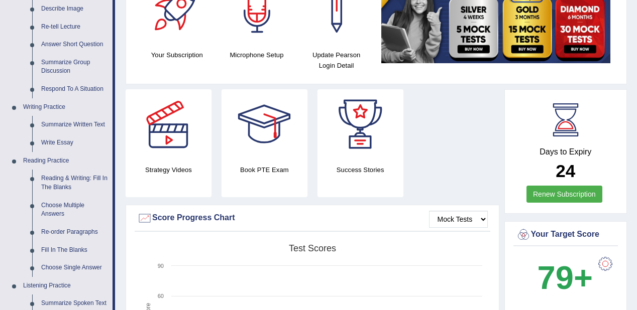
scroll to position [161, 0]
click at [68, 248] on link "Fill In The Blanks" at bounding box center [75, 250] width 76 height 18
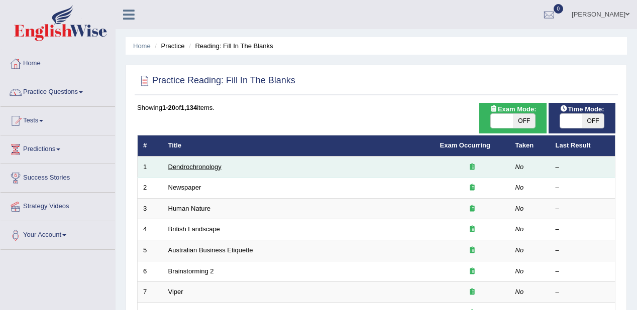
click at [205, 168] on link "Dendrochronology" at bounding box center [194, 167] width 53 height 8
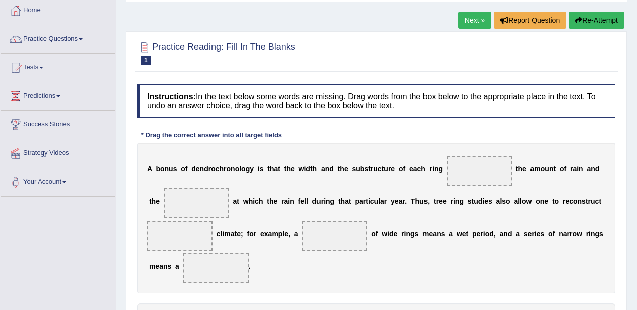
scroll to position [80, 0]
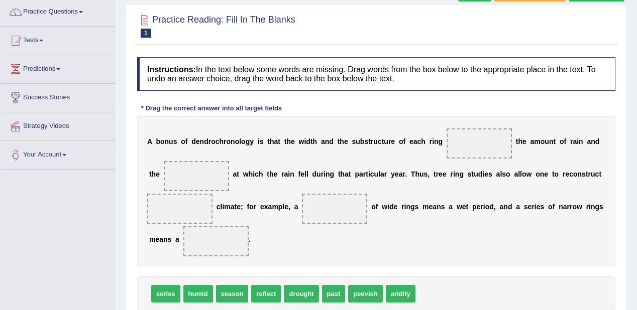
drag, startPoint x: 201, startPoint y: 326, endPoint x: 193, endPoint y: 326, distance: 8.5
click at [193, 230] on html "Toggle navigation Home Practice Questions Speaking Practice Read Aloud Repeat S…" at bounding box center [318, 75] width 637 height 310
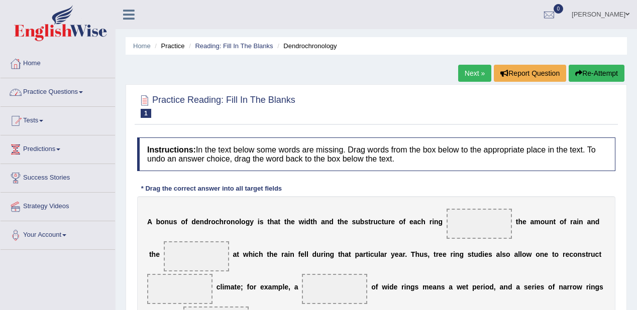
click at [46, 94] on link "Practice Questions" at bounding box center [58, 90] width 115 height 25
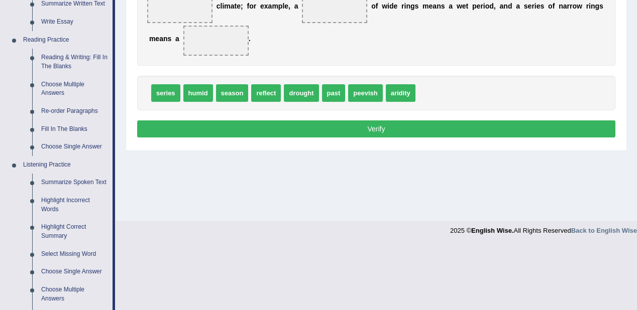
scroll to position [281, 0]
click at [47, 93] on link "Choose Multiple Answers" at bounding box center [75, 89] width 76 height 27
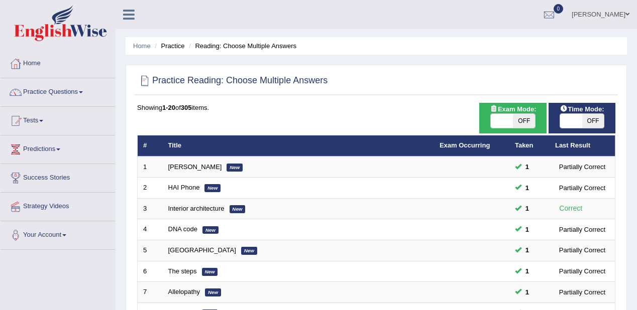
click at [178, 165] on link "[PERSON_NAME]" at bounding box center [195, 167] width 54 height 8
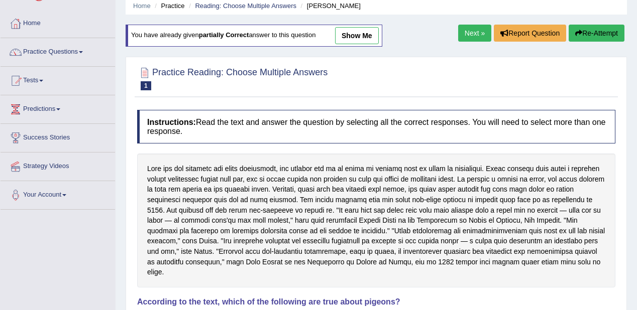
scroll to position [40, 0]
click at [73, 62] on li "Practice Questions Speaking Practice Read Aloud Repeat Sentence Describe Image …" at bounding box center [58, 52] width 115 height 29
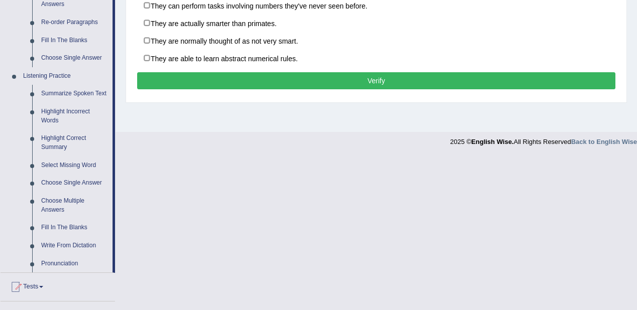
scroll to position [402, 0]
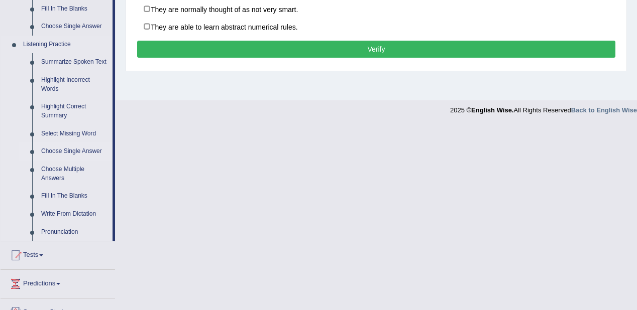
click at [51, 151] on link "Choose Single Answer" at bounding box center [75, 152] width 76 height 18
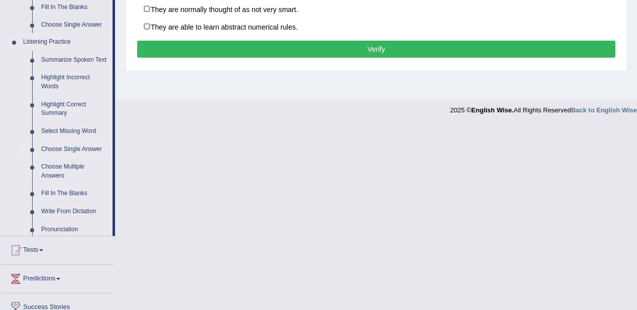
scroll to position [217, 0]
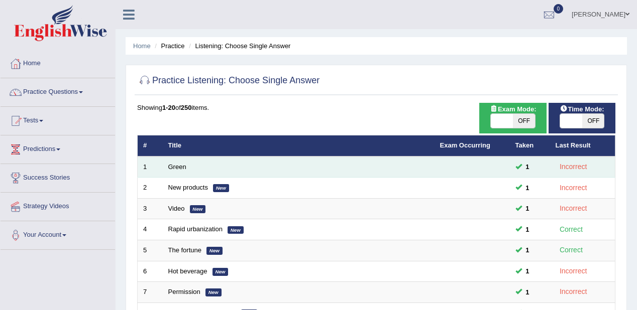
click at [167, 171] on td "Green" at bounding box center [299, 167] width 272 height 21
click at [180, 163] on link "Green" at bounding box center [177, 167] width 18 height 8
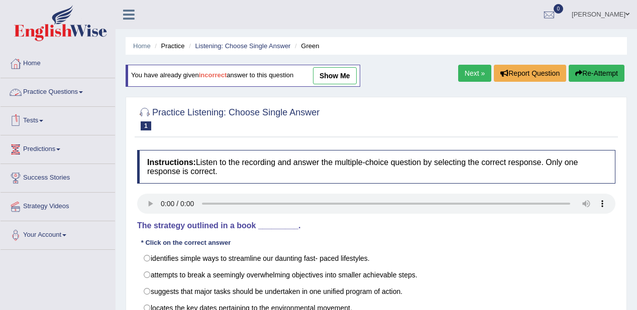
click at [40, 94] on link "Practice Questions" at bounding box center [58, 90] width 115 height 25
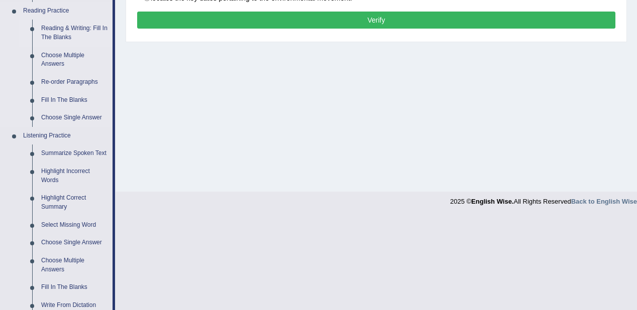
scroll to position [281, 0]
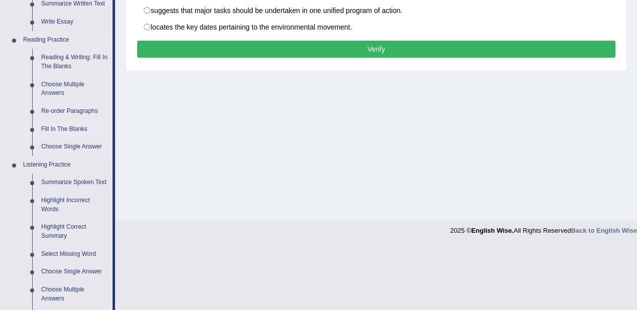
click at [74, 133] on link "Fill In The Blanks" at bounding box center [75, 130] width 76 height 18
